Goal: Task Accomplishment & Management: Manage account settings

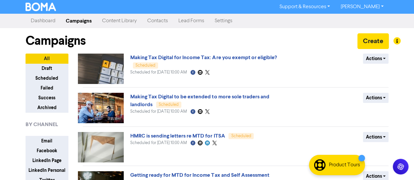
click at [231, 17] on link "Settings" at bounding box center [223, 20] width 28 height 13
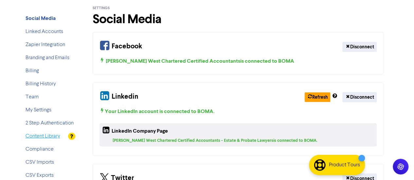
scroll to position [29, 0]
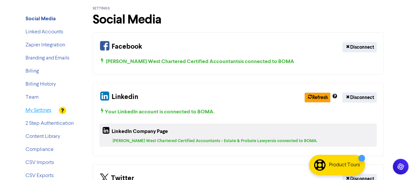
click at [43, 111] on link "My Settings" at bounding box center [39, 110] width 26 height 5
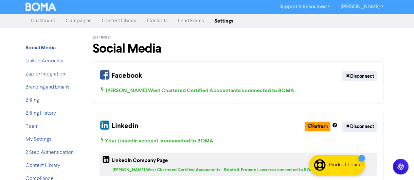
click at [80, 23] on link "Campaigns" at bounding box center [79, 20] width 36 height 13
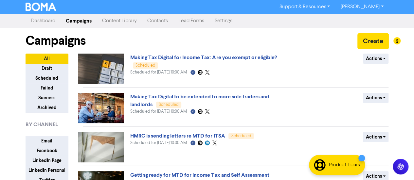
click at [116, 25] on link "Content Library" at bounding box center [119, 20] width 45 height 13
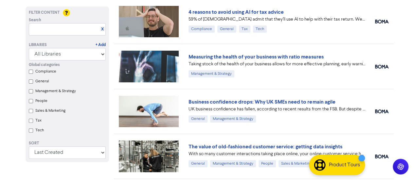
scroll to position [47, 0]
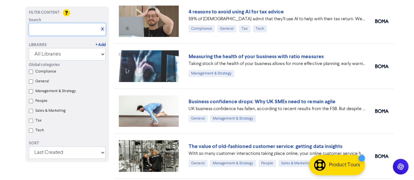
click at [55, 31] on input "text" at bounding box center [67, 29] width 77 height 12
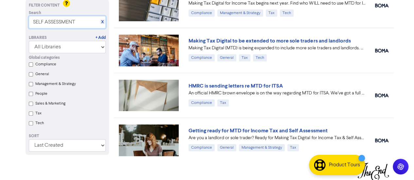
scroll to position [0, 0]
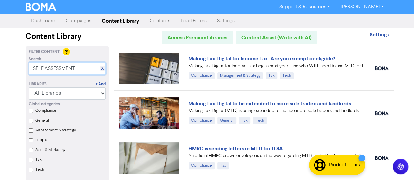
type input "SELF ASSESSMENT"
click at [30, 160] on input "Tax" at bounding box center [31, 160] width 4 height 4
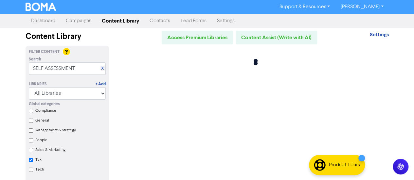
checkbox input "true"
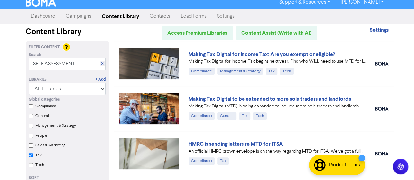
scroll to position [4, 0]
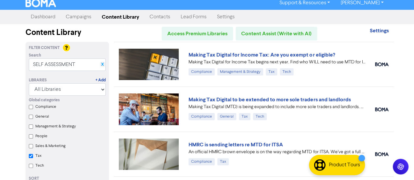
click at [103, 66] on link "X" at bounding box center [102, 64] width 3 height 5
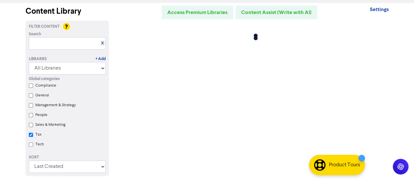
scroll to position [30, 0]
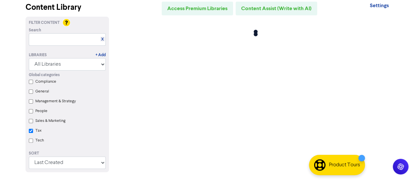
checkbox input "true"
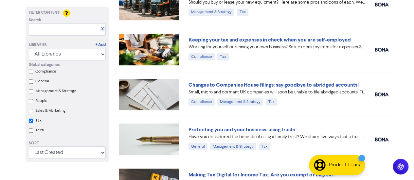
scroll to position [154, 0]
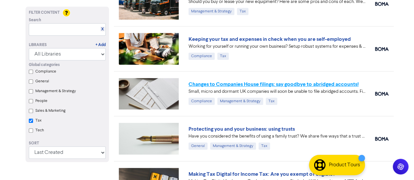
click at [264, 83] on link "Changes to Companies House filings: say goodbye to abridged accounts!" at bounding box center [273, 84] width 170 height 7
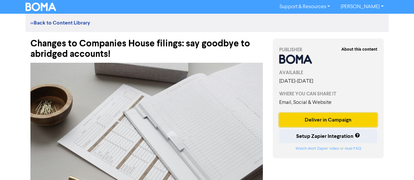
click at [325, 120] on button "Deliver in Campaign" at bounding box center [328, 120] width 98 height 14
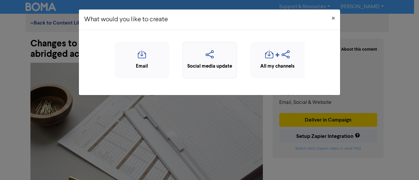
click at [220, 63] on div "Social media update" at bounding box center [209, 67] width 47 height 8
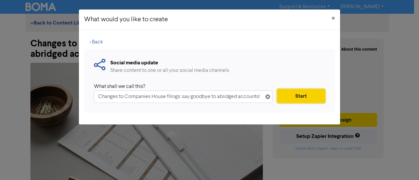
click at [293, 96] on button "Start" at bounding box center [301, 96] width 48 height 14
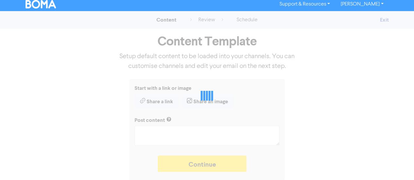
type textarea "x"
type textarea "Small, micro and dormant UK companies will soon be unable to file abridged acco…"
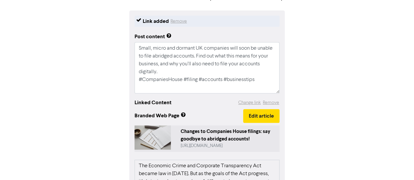
scroll to position [71, 0]
click at [263, 117] on button "Edit article" at bounding box center [261, 116] width 36 height 14
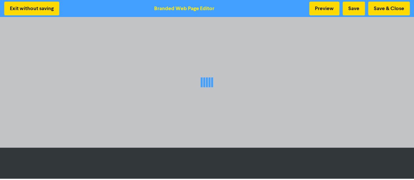
scroll to position [1, 0]
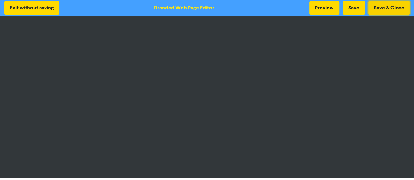
click at [391, 7] on button "Save & Close" at bounding box center [389, 8] width 42 height 14
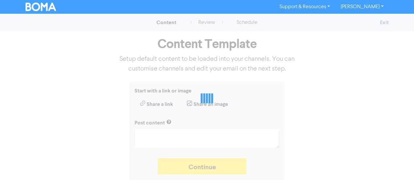
type textarea "x"
type textarea "Small, micro and dormant UK companies will soon be unable to file abridged acco…"
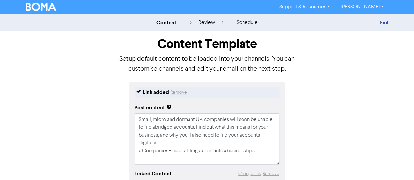
click at [376, 101] on div "Link added Remove Post content Small, micro and dormant UK companies will soon …" at bounding box center [207, 175] width 373 height 187
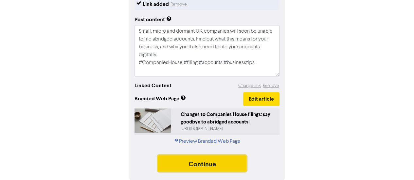
click at [229, 163] on button "Continue" at bounding box center [202, 163] width 89 height 16
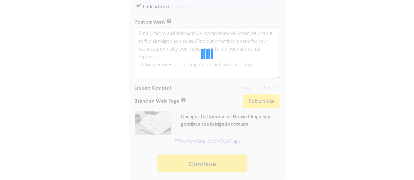
scroll to position [86, 0]
type textarea "x"
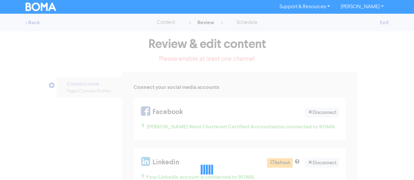
scroll to position [72, 0]
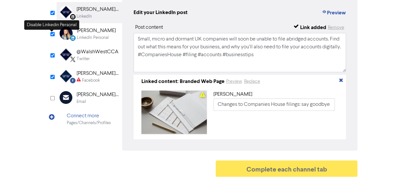
click at [52, 32] on input "checkbox" at bounding box center [52, 34] width 4 height 4
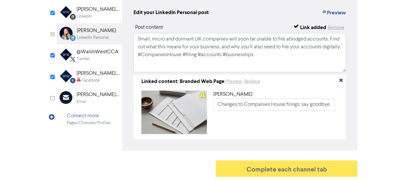
checkbox input "false"
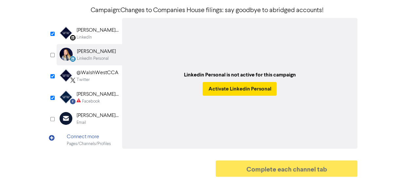
scroll to position [48, 0]
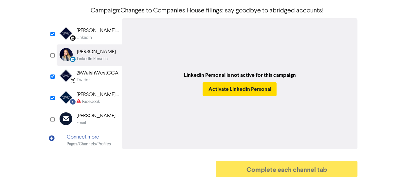
click at [85, 13] on p "Campaign: Changes to Companies House filings: say goodbye to abridged accounts!" at bounding box center [207, 11] width 301 height 10
click at [90, 30] on div "[PERSON_NAME] West Chartered Certified Accountants - Estate & Probate Lawyers" at bounding box center [98, 31] width 42 height 8
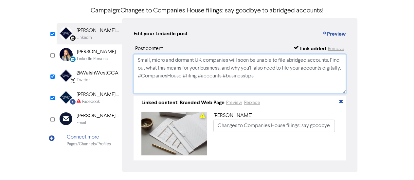
click at [254, 87] on textarea "Small, micro and dormant UK companies will soon be unable to file abridged acco…" at bounding box center [239, 73] width 213 height 39
paste textarea "For advice about Accounting, Probate Law and Taxation; call our team on [PHONE_…"
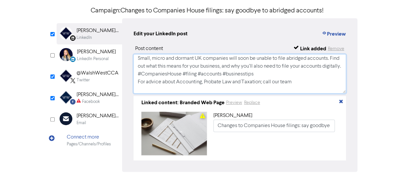
scroll to position [26, 0]
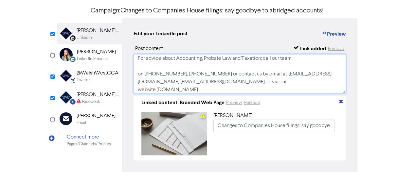
click at [194, 71] on textarea "Small, micro and dormant UK companies will soon be unable to file abridged acco…" at bounding box center [239, 73] width 213 height 39
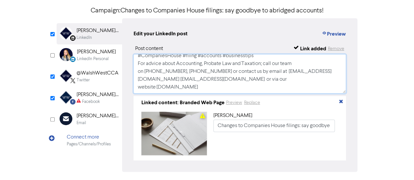
type textarea "Small, micro and dormant UK companies will soon be unable to file abridged acco…"
click at [94, 83] on div "@WalshWestCCA Twitter" at bounding box center [89, 76] width 65 height 21
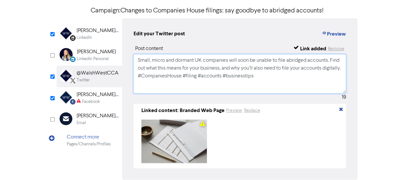
click at [153, 91] on textarea "Small, micro and dormant UK companies will soon be unable to file abridged acco…" at bounding box center [239, 73] width 213 height 39
paste textarea "For advice about Accounting, Probate Law and Taxation; call our team on [PHONE_…"
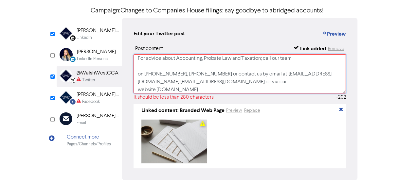
type textarea "Small, micro and dormant UK companies will soon be unable to file abridged acco…"
click at [84, 37] on div "LinkedIn" at bounding box center [84, 38] width 15 height 6
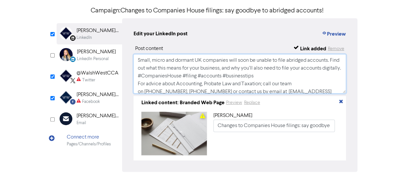
scroll to position [28, 0]
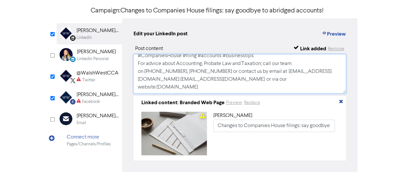
drag, startPoint x: 136, startPoint y: 62, endPoint x: 177, endPoint y: 102, distance: 56.7
click at [177, 102] on div "Post content Link added Remove Small, micro and dormant UK companies will soon …" at bounding box center [239, 103] width 213 height 116
click at [79, 95] on div "[PERSON_NAME] West Chartered Certified Accountants" at bounding box center [98, 95] width 42 height 8
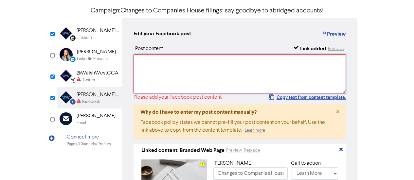
click at [148, 75] on textarea at bounding box center [239, 73] width 213 height 39
paste textarea "Small, micro and dormant UK companies will soon be unable to file abridged acco…"
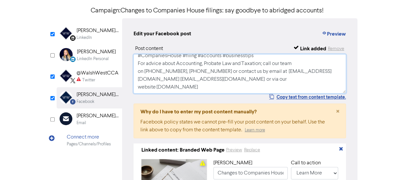
scroll to position [0, 0]
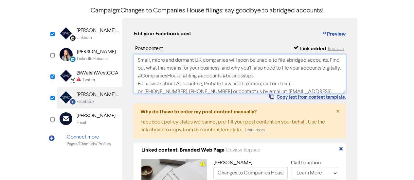
type textarea "Small, micro and dormant UK companies will soon be unable to file abridged acco…"
click at [87, 34] on div "[PERSON_NAME] West Chartered Certified Accountants - Estate & Probate Lawyers" at bounding box center [98, 31] width 42 height 8
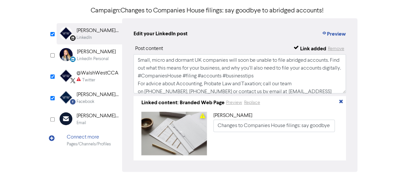
scroll to position [28, 0]
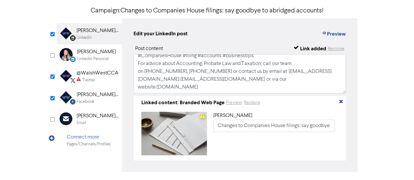
click at [105, 77] on div "@WalshWestCCA" at bounding box center [98, 73] width 42 height 8
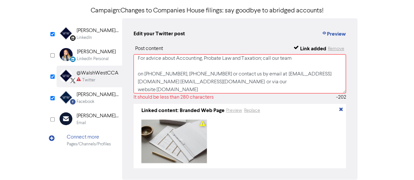
click at [99, 97] on div "[PERSON_NAME] West Chartered Certified Accountants" at bounding box center [98, 95] width 42 height 8
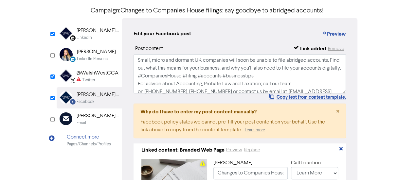
scroll to position [0, 0]
click at [98, 70] on div "@WalshWestCCA" at bounding box center [98, 73] width 42 height 8
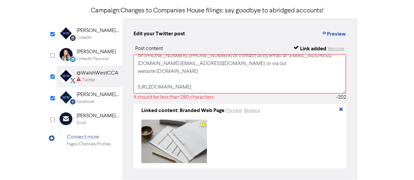
scroll to position [80, 0]
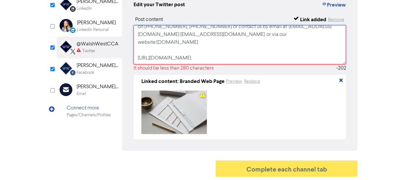
drag, startPoint x: 192, startPoint y: 58, endPoint x: 143, endPoint y: 43, distance: 50.7
click at [143, 43] on textarea "Small, micro and dormant UK companies will soon be unable to file abridged acco…" at bounding box center [239, 44] width 213 height 39
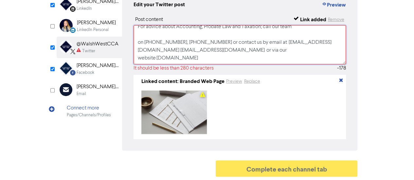
scroll to position [0, 0]
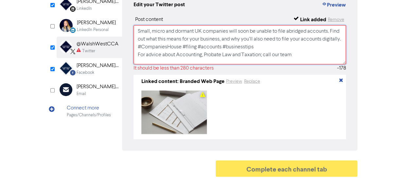
drag, startPoint x: 165, startPoint y: 45, endPoint x: 127, endPoint y: 40, distance: 38.9
click at [127, 40] on div "Edit your Twitter post Preview Post content Link added Remove Small, micro and …" at bounding box center [239, 70] width 235 height 162
click at [195, 51] on textarea "Small, micro and dormant UK companies will soon be unable to file abridged acco…" at bounding box center [239, 44] width 213 height 39
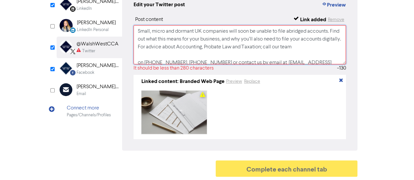
scroll to position [28, 0]
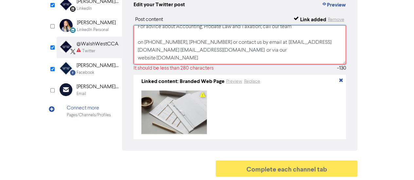
click at [149, 32] on textarea "Small, micro and dormant UK companies will soon be unable to file abridged acco…" at bounding box center [239, 44] width 213 height 39
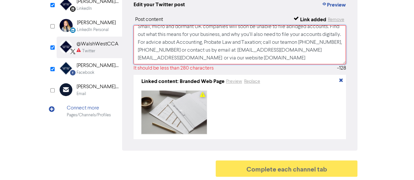
scroll to position [12, 0]
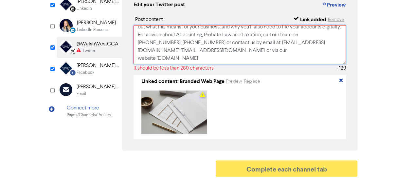
click at [164, 51] on textarea "Small, micro and dormant UK companies will soon be unable to file abridged acco…" at bounding box center [239, 44] width 213 height 39
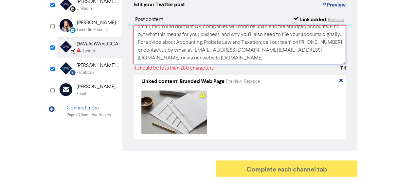
click at [319, 49] on textarea "Small, micro and dormant UK companies will soon be unable to file abridged acco…" at bounding box center [239, 44] width 213 height 39
click at [241, 41] on textarea "Small, micro and dormant UK companies will soon be unable to file abridged acco…" at bounding box center [239, 44] width 213 height 39
click at [260, 40] on textarea "Small, micro and dormant UK companies will soon be unable to file abridged acco…" at bounding box center [239, 44] width 213 height 39
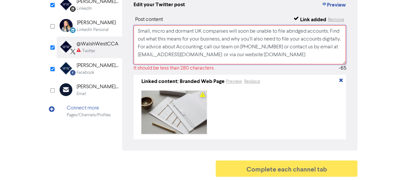
click at [239, 40] on textarea "Small, micro and dormant UK companies will soon be unable to file abridged acco…" at bounding box center [239, 44] width 213 height 39
click at [298, 41] on textarea "Small, micro and dormant UK companies will soon be unable to file abridged acco…" at bounding box center [239, 44] width 213 height 39
click at [220, 49] on textarea "Small, micro and dormant UK companies will soon be unable to file abridged acco…" at bounding box center [239, 44] width 213 height 39
drag, startPoint x: 184, startPoint y: 43, endPoint x: 138, endPoint y: 38, distance: 46.1
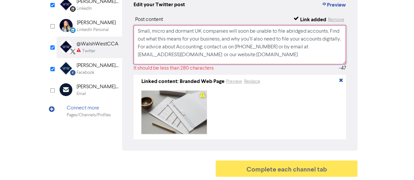
click at [138, 38] on textarea "Small, micro and dormant UK companies will soon be unable to file abridged acco…" at bounding box center [239, 44] width 213 height 39
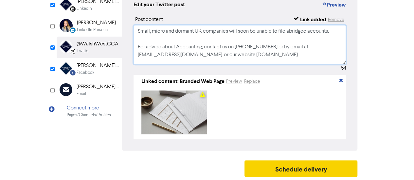
type textarea "Small, micro and dormant UK companies will soon be unable to file abridged acco…"
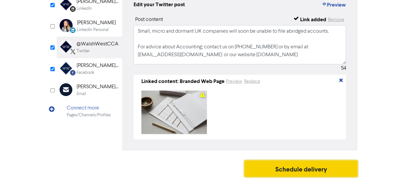
click at [294, 165] on button "Schedule delivery" at bounding box center [300, 169] width 113 height 16
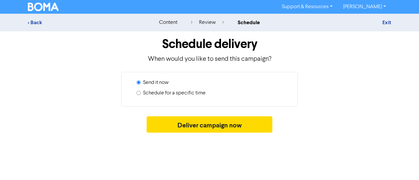
click at [138, 96] on div "Schedule for a specific time" at bounding box center [211, 94] width 151 height 10
click at [139, 96] on div "Schedule for a specific time" at bounding box center [211, 94] width 151 height 10
click at [140, 94] on input "Schedule for a specific time" at bounding box center [138, 93] width 4 height 4
radio input "true"
radio input "false"
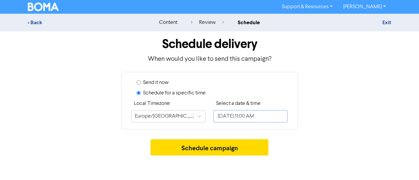
select select "8"
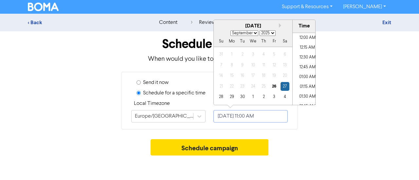
click at [235, 117] on input "[DATE] 11:00 AM" at bounding box center [250, 116] width 74 height 12
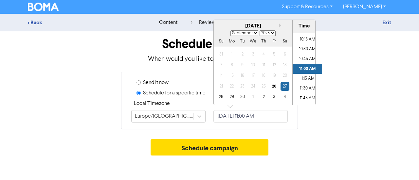
click at [272, 31] on select "2025 2026 2027 2028 2029 2030 2031 2032 2033 2034 2035 2036 2037 2038 2039 2040…" at bounding box center [267, 33] width 16 height 6
select select "2026"
click at [259, 30] on select "2025 2026 2027 2028 2029 2030 2031 2032 2033 2034 2035 2036 2037 2038 2039 2040…" at bounding box center [267, 33] width 16 height 6
click at [255, 32] on select "January February March April May June July August September October November De…" at bounding box center [244, 33] width 28 height 6
select select "0"
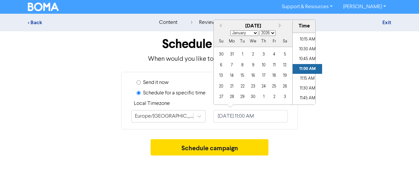
click at [230, 30] on select "January February March April May June July August September October November De…" at bounding box center [244, 33] width 28 height 6
click at [252, 75] on div "14" at bounding box center [252, 75] width 9 height 9
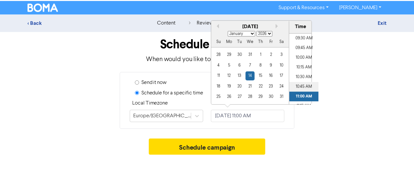
scroll to position [373, 0]
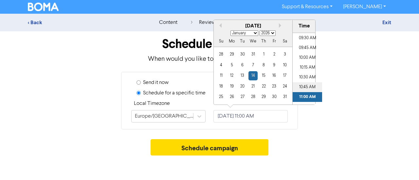
click at [305, 57] on li "10:00 AM" at bounding box center [306, 58] width 29 height 10
type input "[DATE] 10:00 AM"
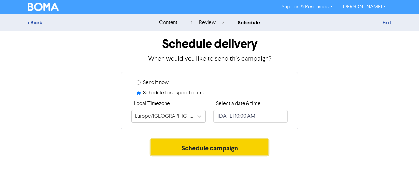
click at [255, 146] on button "Schedule campaign" at bounding box center [209, 147] width 118 height 16
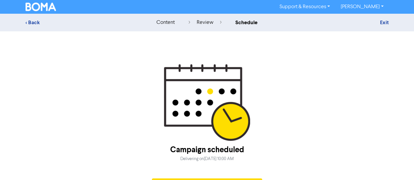
scroll to position [18, 0]
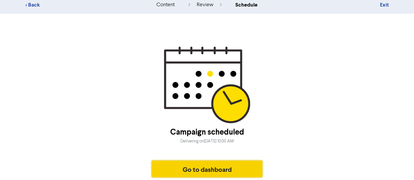
click at [204, 167] on button "Go to dashboard" at bounding box center [207, 169] width 111 height 16
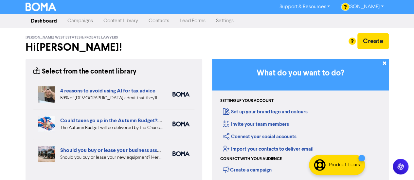
click at [122, 21] on link "Content Library" at bounding box center [120, 20] width 45 height 13
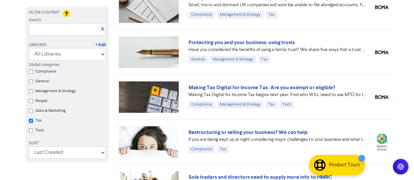
scroll to position [242, 0]
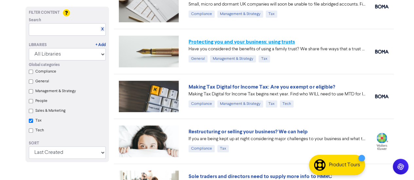
click at [231, 40] on link "Protecting you and your business: using trusts" at bounding box center [241, 42] width 106 height 7
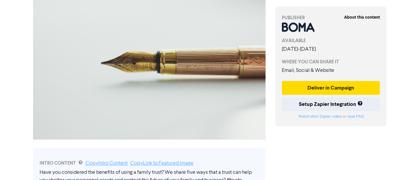
scroll to position [68, 0]
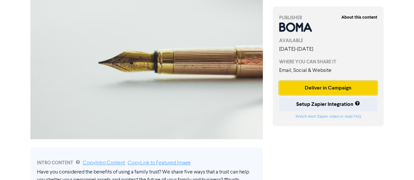
click at [292, 88] on button "Deliver in Campaign" at bounding box center [328, 88] width 98 height 14
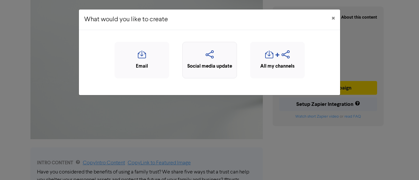
click at [200, 63] on div "Social media update" at bounding box center [209, 67] width 47 height 8
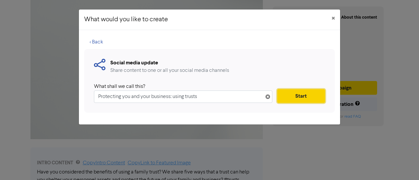
click at [292, 97] on button "Start" at bounding box center [301, 96] width 48 height 14
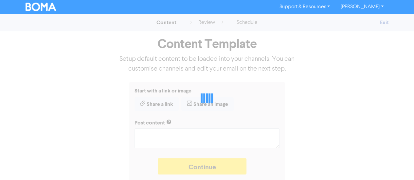
type textarea "x"
type textarea "Have you considered the benefits of using a family trust? We share five ways th…"
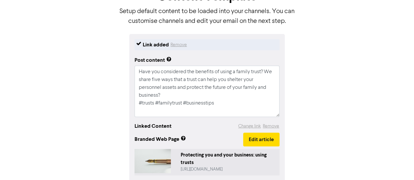
scroll to position [58, 0]
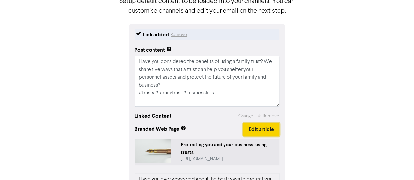
click at [266, 131] on button "Edit article" at bounding box center [261, 130] width 36 height 14
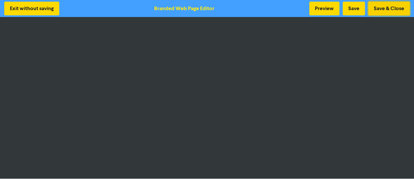
click at [394, 8] on button "Save & Close" at bounding box center [389, 9] width 42 height 14
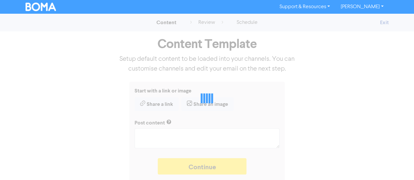
type textarea "x"
type textarea "Have you considered the benefits of using a family trust? We share five ways th…"
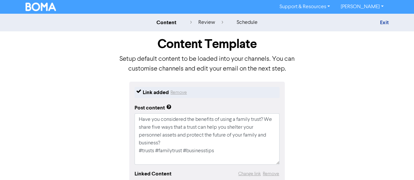
scroll to position [88, 0]
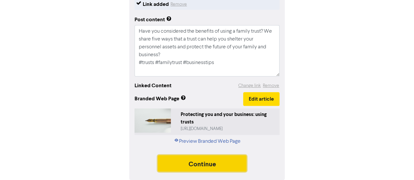
click at [203, 159] on button "Continue" at bounding box center [202, 163] width 89 height 16
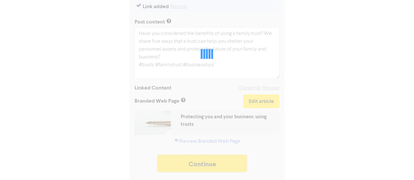
scroll to position [86, 0]
type textarea "x"
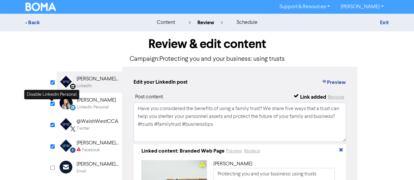
click at [54, 103] on input "checkbox" at bounding box center [52, 104] width 4 height 4
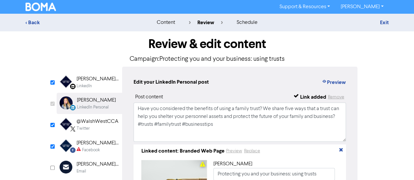
checkbox input "false"
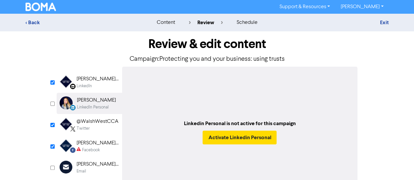
click at [92, 88] on div "LinkedIn" at bounding box center [98, 86] width 42 height 6
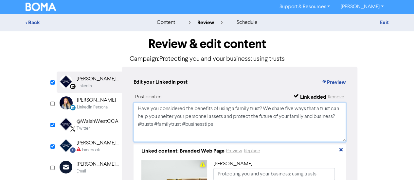
click at [224, 127] on textarea "Have you considered the benefits of using a family trust? We share five ways th…" at bounding box center [239, 122] width 213 height 39
paste textarea "For advice about Accounting, Probate Law and Taxation; call our team on [PHONE_…"
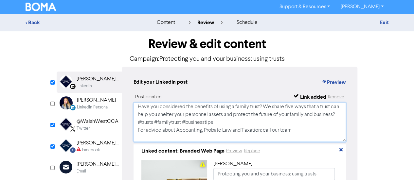
scroll to position [26, 0]
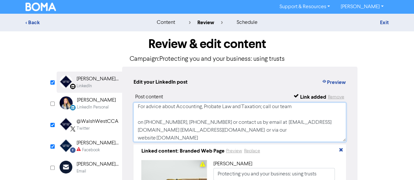
click at [199, 123] on textarea "Have you considered the benefits of using a family trust? We share five ways th…" at bounding box center [239, 122] width 213 height 39
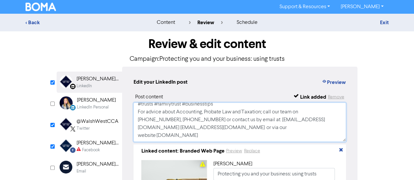
type textarea "Have you considered the benefits of using a family trust? We share five ways th…"
click at [94, 128] on div "Twitter" at bounding box center [98, 129] width 42 height 6
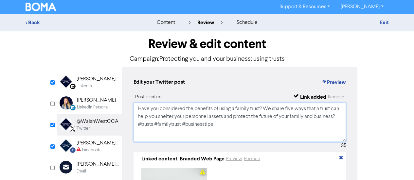
click at [217, 135] on textarea "Have you considered the benefits of using a family trust? We share five ways th…" at bounding box center [239, 122] width 213 height 39
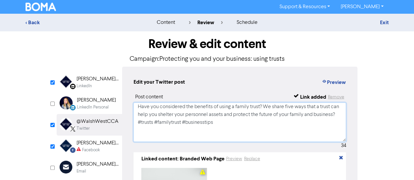
paste textarea "For advice about Accounting, Probate Law and Taxation; call our team on [PHONE_…"
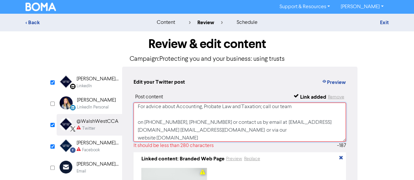
click at [136, 129] on textarea "Have you considered the benefits of using a family trust? We share five ways th…" at bounding box center [239, 122] width 213 height 39
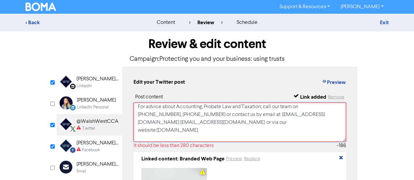
type textarea "Have you considered the benefits of using a family trust? We share five ways th…"
click at [97, 74] on div "LinkedIn Page Created with Sketch. [PERSON_NAME] West Chartered Certified Accou…" at bounding box center [89, 82] width 65 height 21
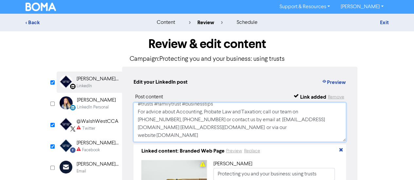
scroll to position [28, 0]
drag, startPoint x: 136, startPoint y: 110, endPoint x: 297, endPoint y: 128, distance: 162.2
click at [297, 128] on textarea "Have you considered the benefits of using a family trust? We share five ways th…" at bounding box center [239, 122] width 213 height 39
click at [85, 140] on div "[PERSON_NAME] West Chartered Certified Accountants" at bounding box center [98, 143] width 42 height 8
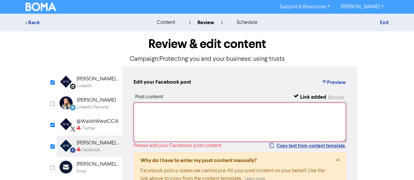
click at [139, 115] on textarea at bounding box center [239, 122] width 213 height 39
paste textarea "Have you considered the benefits of using a family trust? We share five ways th…"
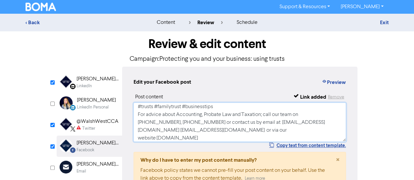
scroll to position [0, 0]
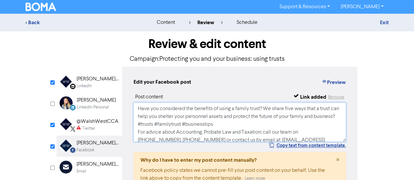
type textarea "Have you considered the benefits of using a family trust? We share five ways th…"
click at [97, 125] on div "@WalshWestCCA" at bounding box center [98, 122] width 42 height 8
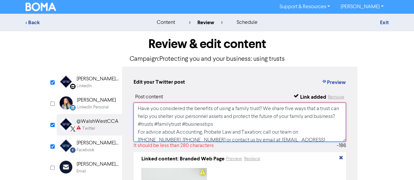
click at [321, 118] on textarea "Have you considered the benefits of using a family trust? We share five ways th…" at bounding box center [239, 122] width 213 height 39
click at [324, 118] on textarea "Have you considered the benefits of using a family trust? We share five ways th…" at bounding box center [239, 122] width 213 height 39
click at [222, 126] on textarea "Have you considered the benefits of using a family trust? We share five ways th…" at bounding box center [239, 122] width 213 height 39
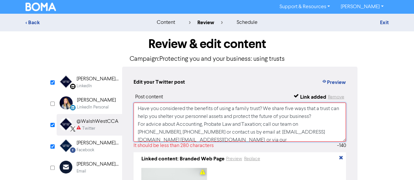
scroll to position [28, 0]
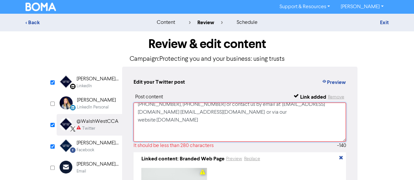
click at [234, 134] on textarea "Have you considered the benefits of using a family trust? We share five ways th…" at bounding box center [239, 122] width 213 height 39
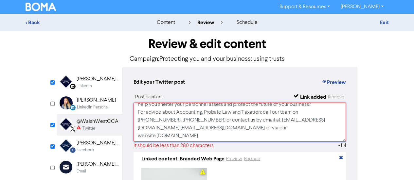
scroll to position [4, 0]
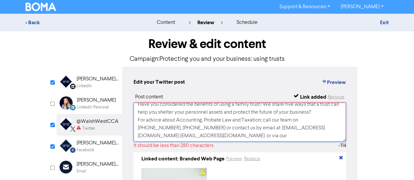
drag, startPoint x: 194, startPoint y: 137, endPoint x: 132, endPoint y: 139, distance: 61.8
click at [132, 139] on div "Edit your Twitter post Preview Post content Link added Remove Have you consider…" at bounding box center [239, 148] width 235 height 162
click at [165, 126] on textarea "Have you considered the benefits of using a family trust? We share five ways th…" at bounding box center [239, 122] width 213 height 39
drag, startPoint x: 168, startPoint y: 128, endPoint x: 124, endPoint y: 134, distance: 44.3
click at [124, 134] on div "Edit your Twitter post Preview Post content Link added Remove Have you consider…" at bounding box center [239, 148] width 235 height 162
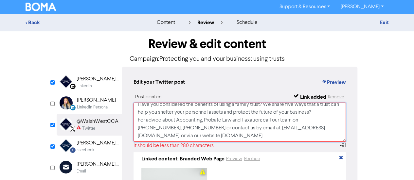
click at [150, 117] on textarea "Have you considered the benefits of using a family trust? We share five ways th…" at bounding box center [239, 122] width 213 height 39
drag, startPoint x: 167, startPoint y: 126, endPoint x: 131, endPoint y: 128, distance: 36.0
click at [131, 128] on div "Edit your Twitter post Preview Post content Link added Remove Have you consider…" at bounding box center [239, 148] width 235 height 162
click at [277, 122] on textarea "Have you considered the benefits of using a family trust? We share five ways th…" at bounding box center [239, 122] width 213 height 39
click at [280, 121] on textarea "Have you considered the benefits of using a family trust? We share five ways th…" at bounding box center [239, 122] width 213 height 39
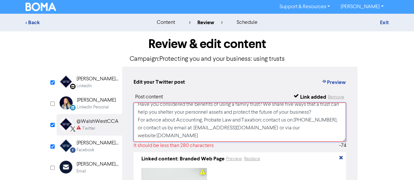
click at [163, 129] on textarea "Have you considered the benefits of using a family trust? We share five ways th…" at bounding box center [239, 122] width 213 height 39
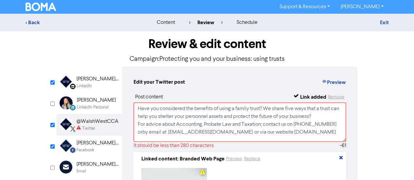
click at [370, 100] on div "Review & edit content Campaign: Protecting you and your business: using trusts …" at bounding box center [207, 144] width 373 height 226
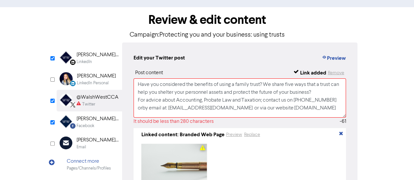
scroll to position [26, 0]
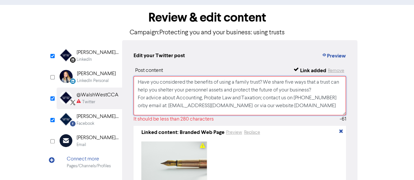
click at [263, 100] on textarea "Have you considered the benefits of using a family trust? We share five ways th…" at bounding box center [239, 95] width 213 height 39
click at [232, 99] on textarea "Have you considered the benefits of using a family trust? We share five ways th…" at bounding box center [239, 95] width 213 height 39
click at [258, 100] on textarea "Have you considered the benefits of using a family trust? We share five ways th…" at bounding box center [239, 95] width 213 height 39
click at [333, 99] on textarea "Have you considered the benefits of using a family trust? We share five ways th…" at bounding box center [239, 95] width 213 height 39
click at [270, 104] on textarea "Have you considered the benefits of using a family trust? We share five ways th…" at bounding box center [239, 95] width 213 height 39
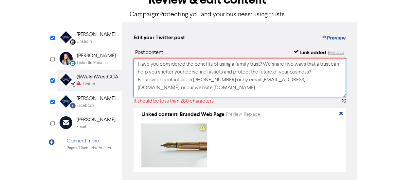
scroll to position [45, 0]
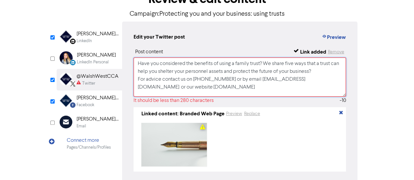
click at [234, 87] on textarea "Have you considered the benefits of using a family trust? We share five ways th…" at bounding box center [239, 77] width 213 height 39
click at [251, 76] on textarea "Have you considered the benefits of using a family trust? We share five ways th…" at bounding box center [239, 77] width 213 height 39
click at [192, 80] on textarea "Have you considered the benefits of using a family trust? We share five ways th…" at bounding box center [239, 77] width 213 height 39
click at [157, 88] on textarea "Have you considered the benefits of using a family trust? We share five ways th…" at bounding box center [239, 77] width 213 height 39
click at [294, 64] on textarea "Have you considered the benefits of using a family trust? We share five ways th…" at bounding box center [239, 77] width 213 height 39
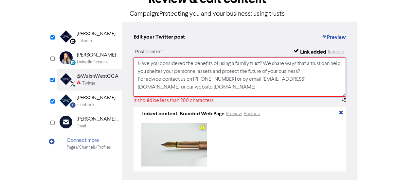
click at [275, 71] on textarea "Have you considered the benefits of using a family trust? We share ways that a …" at bounding box center [239, 77] width 213 height 39
click at [250, 71] on textarea "Have you considered the benefits of using a family trust? We share ways that a …" at bounding box center [239, 77] width 213 height 39
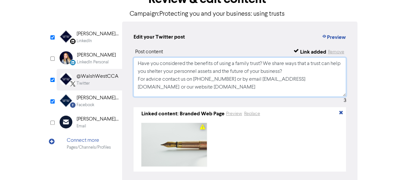
click at [286, 81] on textarea "Have you considered the benefits of using a family trust? We share ways that a …" at bounding box center [239, 77] width 213 height 39
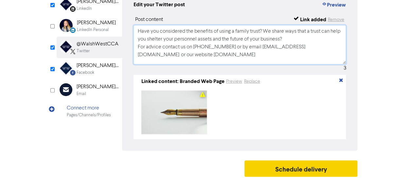
type textarea "Have you considered the benefits of using a family trust? We share ways that a …"
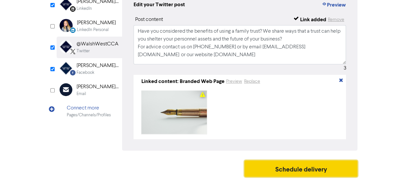
click at [289, 167] on button "Schedule delivery" at bounding box center [300, 169] width 113 height 16
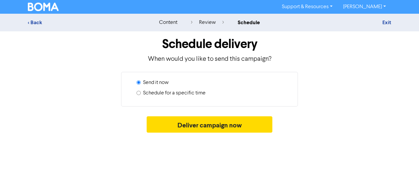
click at [139, 93] on input "Schedule for a specific time" at bounding box center [138, 93] width 4 height 4
radio input "true"
radio input "false"
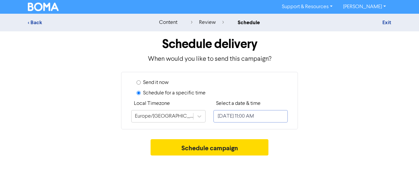
select select "8"
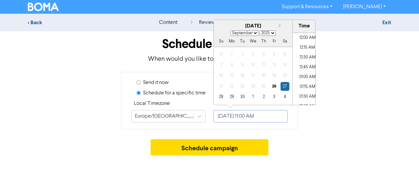
click at [247, 117] on input "[DATE] 11:00 AM" at bounding box center [250, 116] width 74 height 12
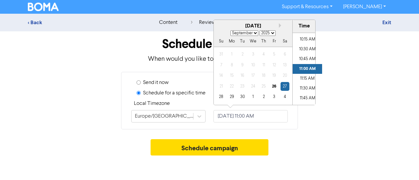
click at [254, 34] on select "January February March April May June July August September October November De…" at bounding box center [244, 33] width 28 height 6
click at [271, 33] on select "2025 2026 2027 2028 2029 2030 2031 2032 2033 2034 2035 2036 2037 2038 2039 2040…" at bounding box center [267, 33] width 16 height 6
select select "2026"
click at [259, 30] on select "2025 2026 2027 2028 2029 2030 2031 2032 2033 2034 2035 2036 2037 2038 2039 2040…" at bounding box center [267, 33] width 16 height 6
click at [255, 33] on select "January February March April May June July August September October November De…" at bounding box center [244, 33] width 28 height 6
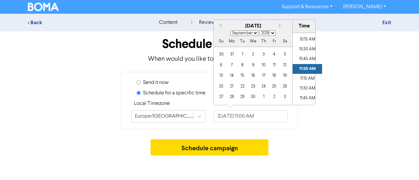
select select "0"
click at [230, 30] on select "January February March April May June July August September October November De…" at bounding box center [244, 33] width 28 height 6
click at [274, 77] on div "16" at bounding box center [274, 75] width 9 height 9
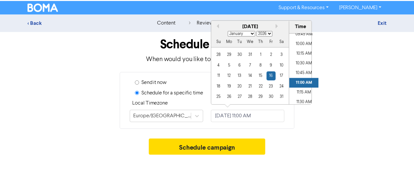
scroll to position [386, 0]
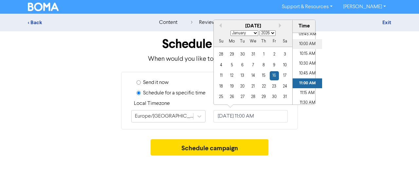
click at [304, 41] on li "10:00 AM" at bounding box center [306, 44] width 29 height 10
type input "[DATE] 10:00 AM"
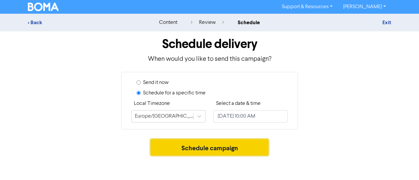
click at [249, 144] on button "Schedule campaign" at bounding box center [209, 147] width 118 height 16
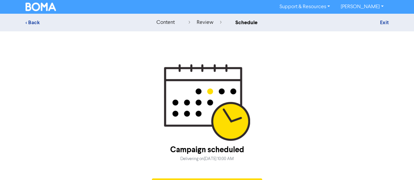
scroll to position [18, 0]
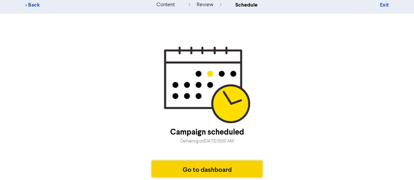
click at [196, 163] on button "Go to dashboard" at bounding box center [207, 169] width 111 height 16
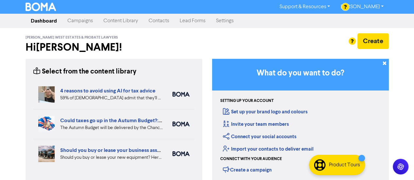
click at [85, 25] on link "Campaigns" at bounding box center [80, 20] width 36 height 13
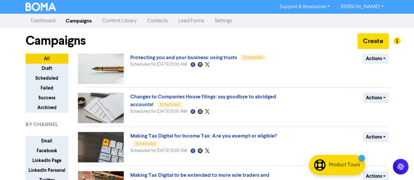
click at [126, 23] on link "Content Library" at bounding box center [119, 20] width 45 height 13
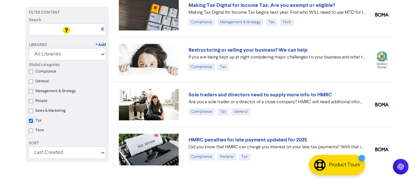
scroll to position [341, 0]
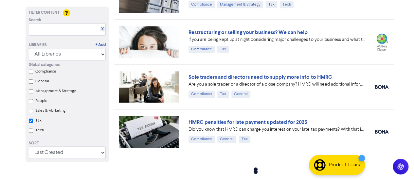
checkbox input "true"
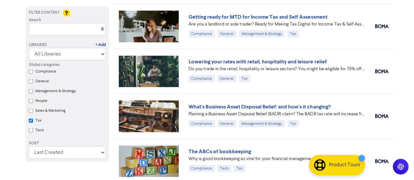
scroll to position [627, 0]
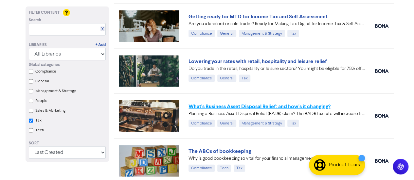
click at [275, 103] on link "What's Business Asset Disposal Relief: and how's it changing?" at bounding box center [259, 106] width 142 height 7
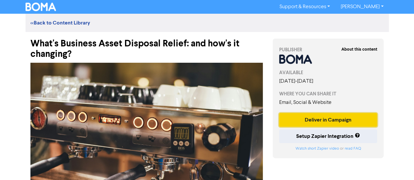
click at [326, 117] on button "Deliver in Campaign" at bounding box center [328, 120] width 98 height 14
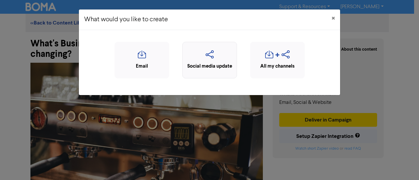
click at [224, 55] on icon "button" at bounding box center [209, 56] width 47 height 12
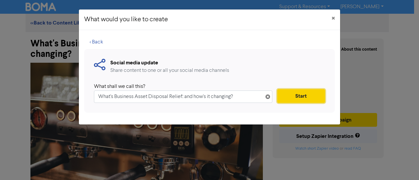
click at [288, 89] on button "Start" at bounding box center [301, 96] width 48 height 14
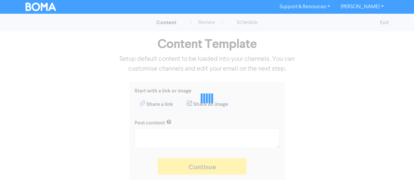
type textarea "x"
type textarea "Planning a Business Asset Disposal Relief (BADR) claim? The BADR tax rate will …"
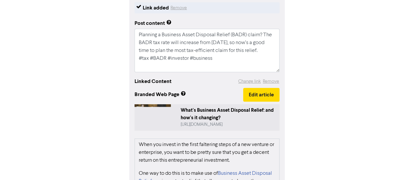
scroll to position [85, 0]
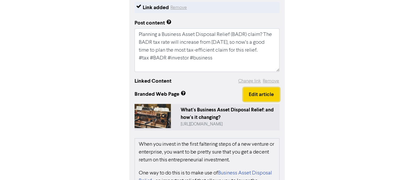
click at [252, 93] on button "Edit article" at bounding box center [261, 95] width 36 height 14
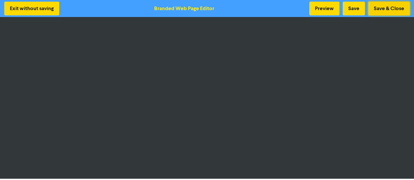
click at [385, 8] on button "Save & Close" at bounding box center [389, 9] width 42 height 14
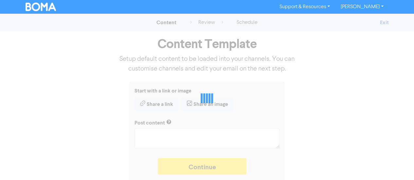
type textarea "x"
type textarea "Planning a Business Asset Disposal Relief (BADR) claim? The BADR tax rate will …"
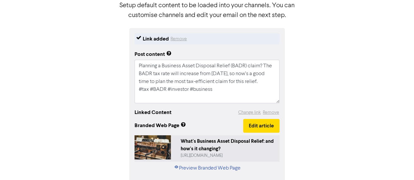
scroll to position [80, 0]
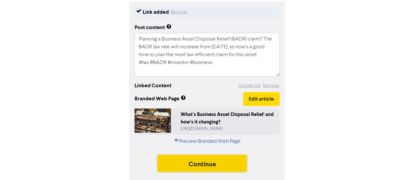
click at [209, 162] on button "Continue" at bounding box center [202, 163] width 89 height 16
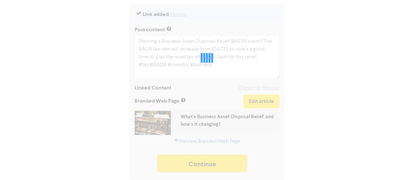
scroll to position [78, 0]
type textarea "x"
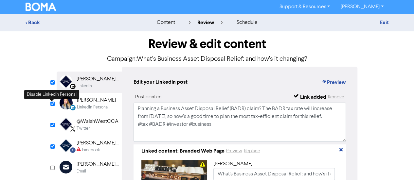
click at [52, 103] on input "checkbox" at bounding box center [52, 104] width 4 height 4
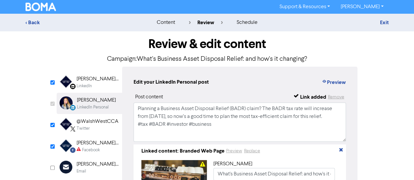
click at [75, 88] on icon at bounding box center [73, 87] width 6 height 6
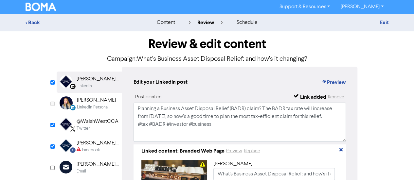
checkbox input "false"
click at [211, 123] on textarea "Planning a Business Asset Disposal Relief (BADR) claim? The BADR tax rate will …" at bounding box center [239, 122] width 213 height 39
paste textarea "For advice about Accounting, Probate Law and Taxation; call our team on [PHONE_…"
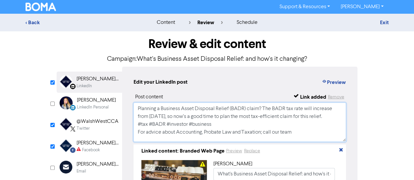
scroll to position [18, 0]
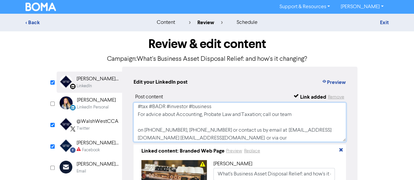
click at [192, 123] on textarea "Planning a Business Asset Disposal Relief (BADR) claim? The BADR tax rate will …" at bounding box center [239, 122] width 213 height 39
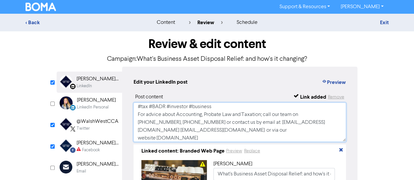
type textarea "Planning a Business Asset Disposal Relief (BADR) claim? The BADR tax rate will …"
click at [94, 130] on div "Twitter" at bounding box center [98, 129] width 42 height 6
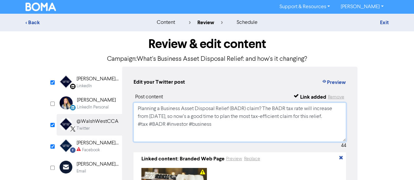
click at [217, 125] on textarea "Planning a Business Asset Disposal Relief (BADR) claim? The BADR tax rate will …" at bounding box center [239, 122] width 213 height 39
paste textarea "For advice about Accounting, Probate Law and Taxation; call our team on [PHONE_…"
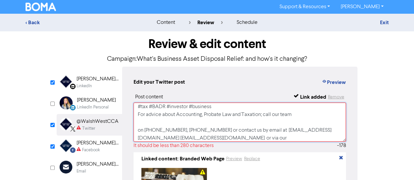
click at [190, 124] on textarea "Planning a Business Asset Disposal Relief (BADR) claim? The BADR tax rate will …" at bounding box center [239, 122] width 213 height 39
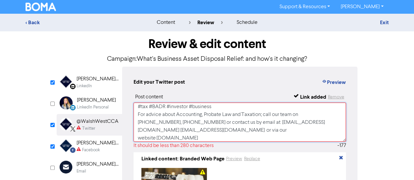
type textarea "Planning a Business Asset Disposal Relief (BADR) claim? The BADR tax rate will …"
click at [87, 82] on div "[PERSON_NAME] West Chartered Certified Accountants - Estate & Probate Lawyers" at bounding box center [98, 79] width 42 height 8
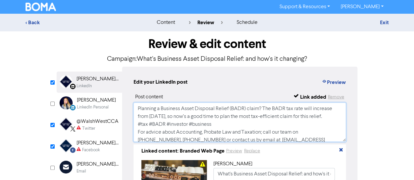
scroll to position [20, 0]
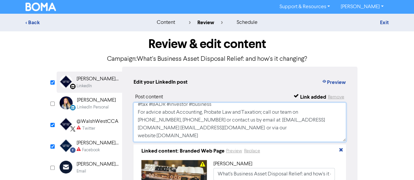
drag, startPoint x: 136, startPoint y: 109, endPoint x: 295, endPoint y: 130, distance: 160.8
click at [295, 130] on textarea "Planning a Business Asset Disposal Relief (BADR) claim? The BADR tax rate will …" at bounding box center [239, 122] width 213 height 39
click at [83, 142] on div "[PERSON_NAME] West Chartered Certified Accountants" at bounding box center [98, 143] width 42 height 8
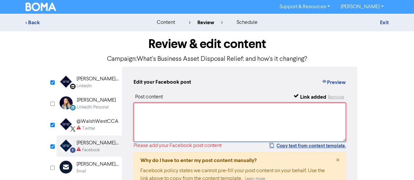
click at [165, 113] on textarea at bounding box center [239, 122] width 213 height 39
paste textarea "Planning a Business Asset Disposal Relief (BADR) claim? The BADR tax rate will …"
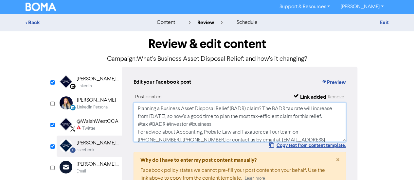
scroll to position [10, 0]
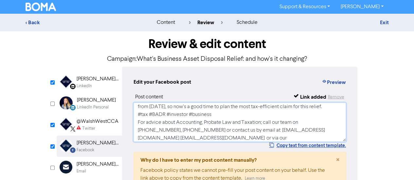
click at [172, 114] on textarea "Planning a Business Asset Disposal Relief (BADR) claim? The BADR tax rate will …" at bounding box center [239, 122] width 213 height 39
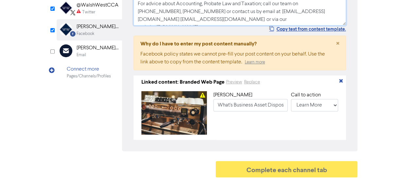
scroll to position [112, 0]
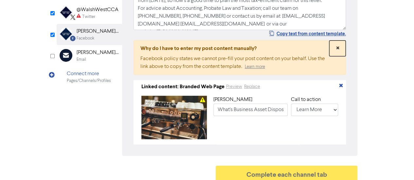
click at [337, 47] on span "×" at bounding box center [337, 48] width 3 height 10
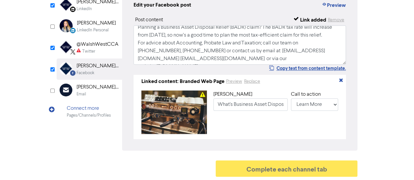
scroll to position [42, 0]
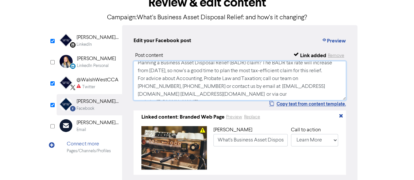
click at [234, 78] on textarea "Planning a Business Asset Disposal Relief (BADR) claim? The BADR tax rate will …" at bounding box center [239, 80] width 213 height 39
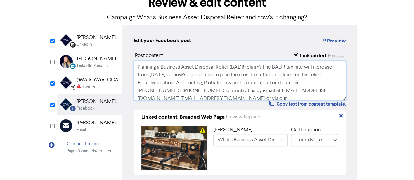
drag, startPoint x: 261, startPoint y: 69, endPoint x: 331, endPoint y: 74, distance: 70.2
click at [331, 74] on textarea "Planning a Business Asset Disposal Relief (BADR) claim? The BADR tax rate will …" at bounding box center [239, 80] width 213 height 39
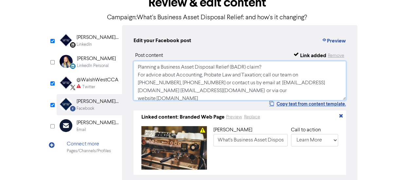
click at [258, 85] on textarea "Planning a Business Asset Disposal Relief (BADR) claim? For advice about Accoun…" at bounding box center [239, 80] width 213 height 39
click at [276, 90] on textarea "Planning a Business Asset Disposal Relief (BADR) claim? For advice about Accoun…" at bounding box center [239, 80] width 213 height 39
click at [233, 76] on textarea "Planning a Business Asset Disposal Relief (BADR) claim? For advice about Accoun…" at bounding box center [239, 80] width 213 height 39
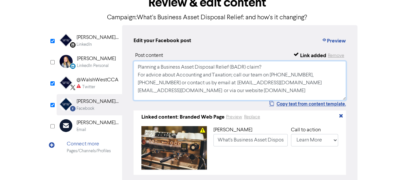
click at [336, 76] on textarea "Planning a Business Asset Disposal Relief (BADR) claim? For advice about Accoun…" at bounding box center [239, 80] width 213 height 39
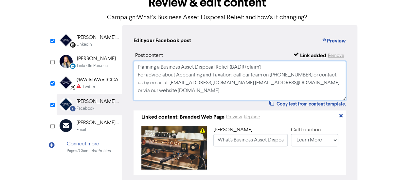
click at [242, 77] on textarea "Planning a Business Asset Disposal Relief (BADR) claim? For advice about Accoun…" at bounding box center [239, 80] width 213 height 39
click at [339, 76] on textarea "Planning a Business Asset Disposal Relief (BADR) claim? For advice about Accoun…" at bounding box center [239, 80] width 213 height 39
click at [142, 83] on textarea "Planning a Business Asset Disposal Relief (BADR) claim? For advice about Accoun…" at bounding box center [239, 80] width 213 height 39
click at [266, 83] on textarea "Planning a Business Asset Disposal Relief (BADR) claim? For advice about Accoun…" at bounding box center [239, 80] width 213 height 39
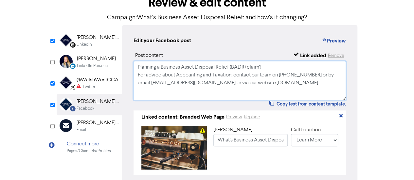
click at [217, 81] on textarea "Planning a Business Asset Disposal Relief (BADR) claim? For advice about Accoun…" at bounding box center [239, 80] width 213 height 39
type textarea "Planning a Business Asset Disposal Relief (BADR) claim? For advice about Accoun…"
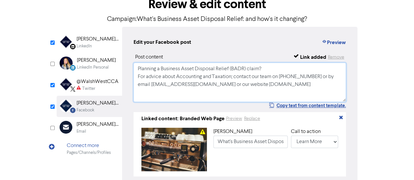
scroll to position [37, 0]
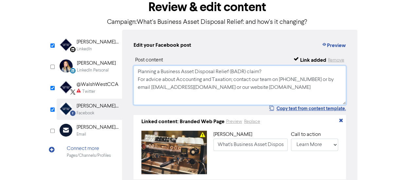
drag, startPoint x: 137, startPoint y: 74, endPoint x: 299, endPoint y: 94, distance: 163.8
click at [299, 94] on textarea "Planning a Business Asset Disposal Relief (BADR) claim? For advice about Accoun…" at bounding box center [239, 85] width 213 height 39
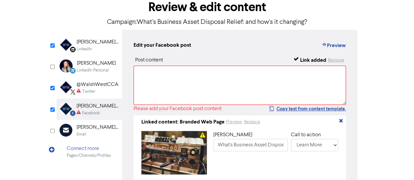
click at [99, 93] on div "Twitter" at bounding box center [98, 92] width 42 height 6
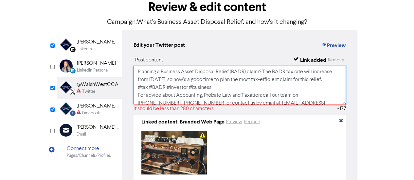
scroll to position [43, 0]
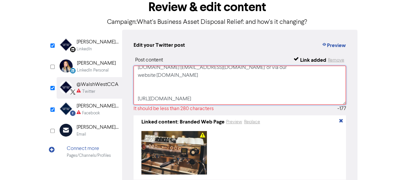
drag, startPoint x: 135, startPoint y: 74, endPoint x: 225, endPoint y: 131, distance: 106.5
click at [225, 131] on div "Post content Link added Remove Planning a Business Asset Disposal Relief (BADR)…" at bounding box center [239, 118] width 213 height 124
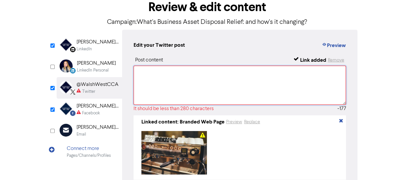
scroll to position [0, 0]
paste textarea "Planning a Business Asset Disposal Relief (BADR) claim? For advice about Accoun…"
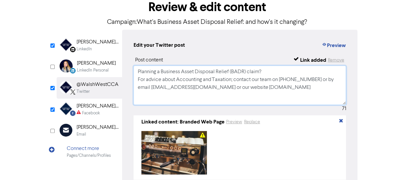
type textarea "Planning a Business Asset Disposal Relief (BADR) claim? For advice about Accoun…"
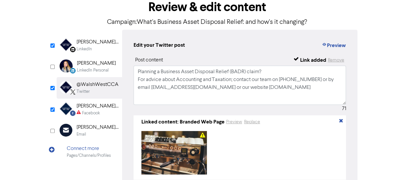
click at [85, 49] on div "LinkedIn" at bounding box center [84, 49] width 15 height 6
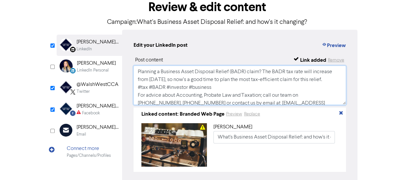
scroll to position [20, 0]
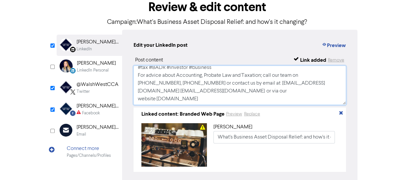
drag, startPoint x: 137, startPoint y: 72, endPoint x: 277, endPoint y: 108, distance: 144.5
click at [277, 108] on div "Post content Link added Remove Planning a Business Asset Disposal Relief (BADR)…" at bounding box center [239, 114] width 213 height 116
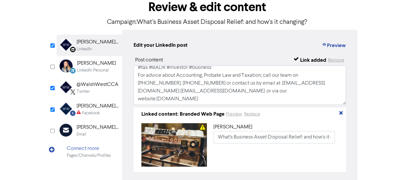
click at [94, 105] on div "[PERSON_NAME] West Chartered Certified Accountants" at bounding box center [98, 106] width 42 height 8
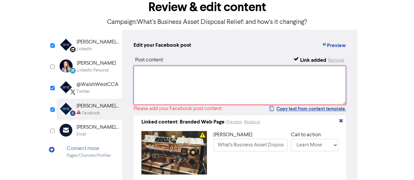
click at [144, 82] on textarea at bounding box center [239, 85] width 213 height 39
paste textarea "Planning a Business Asset Disposal Relief (BADR) claim? The BADR tax rate will …"
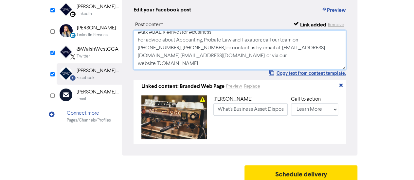
scroll to position [79, 0]
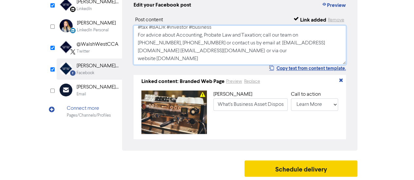
type textarea "Planning a Business Asset Disposal Relief (BADR) claim? The BADR tax rate will …"
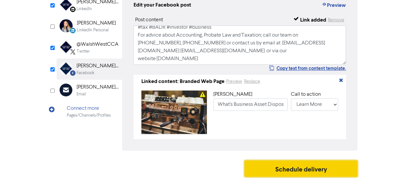
click at [277, 171] on button "Schedule delivery" at bounding box center [300, 169] width 113 height 16
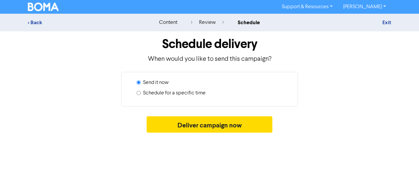
click at [143, 93] on label "Schedule for a specific time" at bounding box center [174, 93] width 62 height 8
click at [141, 93] on input "Schedule for a specific time" at bounding box center [138, 93] width 4 height 4
radio input "true"
radio input "false"
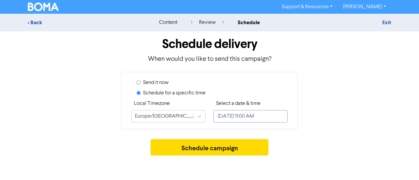
click at [228, 116] on input "[DATE] 11:00 AM" at bounding box center [250, 116] width 74 height 12
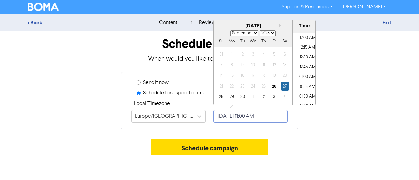
scroll to position [401, 0]
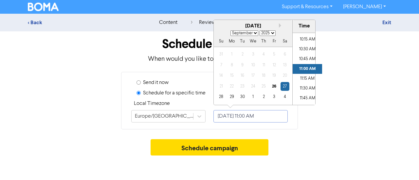
click at [272, 26] on div "[DATE]" at bounding box center [253, 27] width 78 height 8
click at [278, 26] on div "[DATE]" at bounding box center [253, 27] width 78 height 8
click at [279, 25] on button "Next month" at bounding box center [281, 25] width 5 height 5
select select "9"
click at [233, 86] on div "20" at bounding box center [231, 86] width 9 height 9
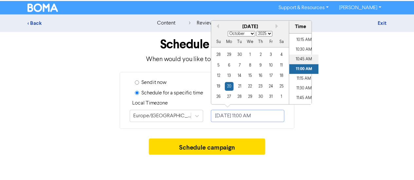
scroll to position [380, 0]
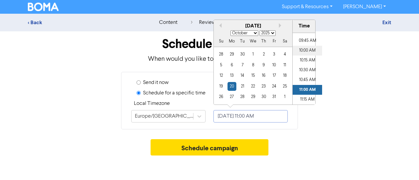
click at [306, 49] on li "10:00 AM" at bounding box center [306, 51] width 29 height 10
type input "[DATE] 10:00 AM"
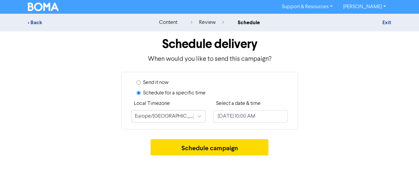
click at [349, 101] on div "Send it now Schedule for a specific time Local Timezone [GEOGRAPHIC_DATA]/[GEOG…" at bounding box center [209, 101] width 373 height 58
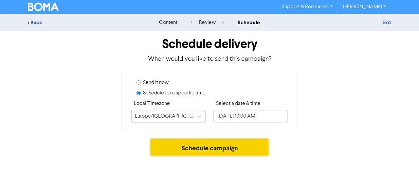
click at [231, 147] on button "Schedule campaign" at bounding box center [209, 147] width 118 height 16
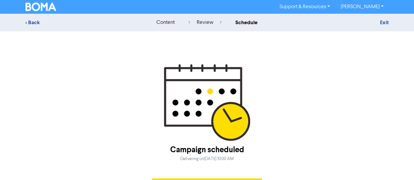
scroll to position [18, 0]
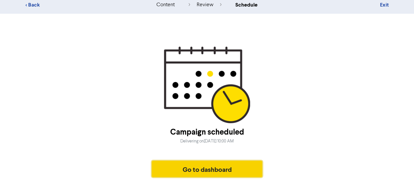
click at [226, 173] on button "Go to dashboard" at bounding box center [207, 169] width 111 height 16
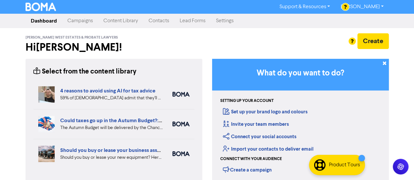
click at [124, 21] on link "Content Library" at bounding box center [120, 20] width 45 height 13
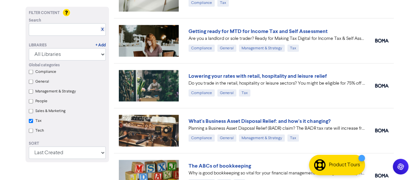
scroll to position [612, 0]
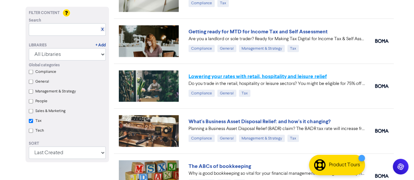
click at [244, 73] on link "Lowering your rates with retail, hospitality and leisure relief" at bounding box center [257, 76] width 138 height 7
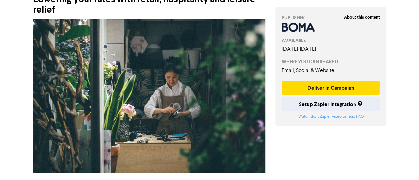
scroll to position [47, 0]
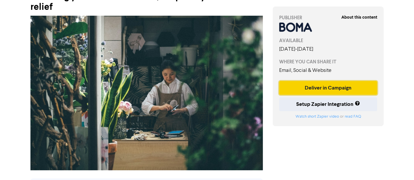
click at [334, 85] on button "Deliver in Campaign" at bounding box center [328, 88] width 98 height 14
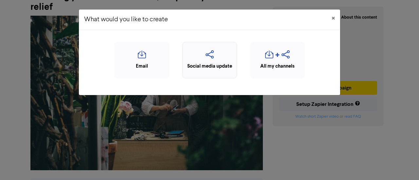
click at [207, 66] on div "Social media update" at bounding box center [209, 67] width 47 height 8
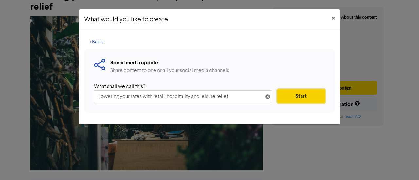
click at [297, 93] on button "Start" at bounding box center [301, 96] width 48 height 14
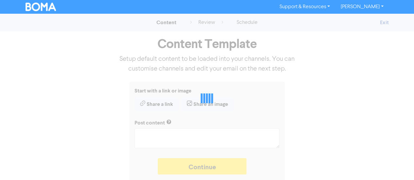
type textarea "x"
type textarea "Do you trade in the retail, hospitality or leisure sectors? You might be eligib…"
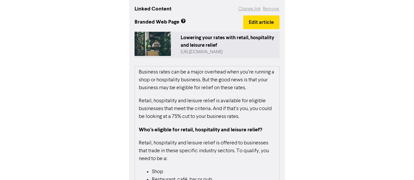
scroll to position [165, 0]
click at [258, 20] on button "Edit article" at bounding box center [261, 22] width 36 height 14
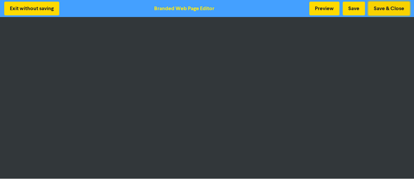
click at [384, 13] on button "Save & Close" at bounding box center [389, 9] width 42 height 14
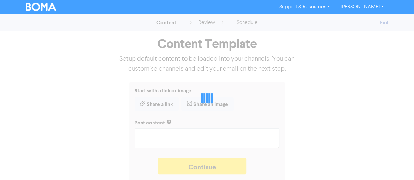
type textarea "x"
type textarea "Do you trade in the retail, hospitality or leisure sectors? You might be eligib…"
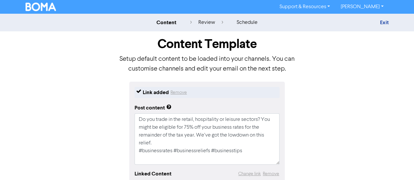
scroll to position [88, 0]
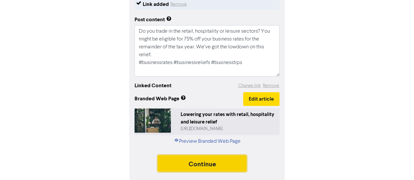
click at [216, 165] on button "Continue" at bounding box center [202, 163] width 89 height 16
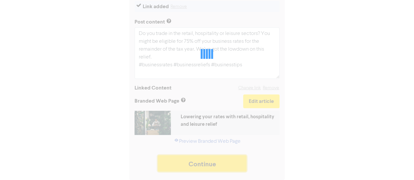
scroll to position [86, 0]
type textarea "x"
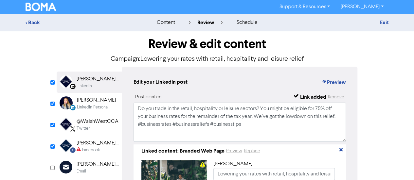
click at [374, 90] on div "Review & edit content Campaign: Lowering your rates with retail, hospitality an…" at bounding box center [207, 140] width 373 height 218
click at [49, 105] on div "Review & edit content Campaign: Lowering your rates with retail, hospitality an…" at bounding box center [207, 140] width 373 height 218
click at [50, 104] on input "checkbox" at bounding box center [52, 104] width 4 height 4
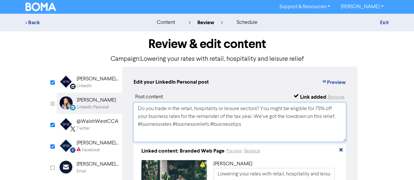
click at [244, 128] on textarea "Do you trade in the retail, hospitality or leisure sectors? You might be eligib…" at bounding box center [239, 122] width 213 height 39
checkbox input "false"
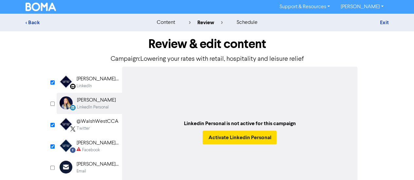
click at [91, 90] on div "LinkedIn Page Created with Sketch. [PERSON_NAME] West Chartered Certified Accou…" at bounding box center [89, 82] width 65 height 21
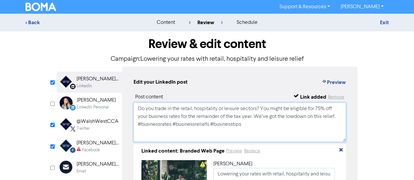
click at [252, 127] on textarea "Do you trade in the retail, hospitality or leisure sectors? You might be eligib…" at bounding box center [239, 122] width 213 height 39
paste textarea "For advice about Accounting, Probate Law and Taxation; call our team on [PHONE_…"
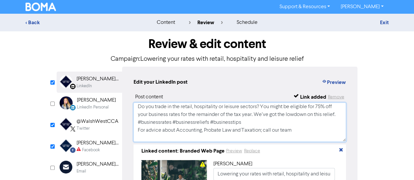
scroll to position [26, 0]
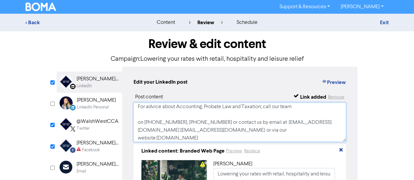
click at [162, 117] on textarea "Do you trade in the retail, hospitality or leisure sectors? You might be eligib…" at bounding box center [239, 122] width 213 height 39
click at [156, 121] on textarea "Do you trade in the retail, hospitality or leisure sectors? You might be eligib…" at bounding box center [239, 122] width 213 height 39
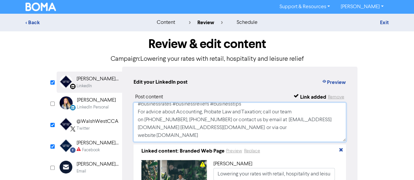
click at [138, 124] on textarea "Do you trade in the retail, hospitality or leisure sectors? You might be eligib…" at bounding box center [239, 122] width 213 height 39
click at [134, 132] on textarea "Do you trade in the retail, hospitality or leisure sectors? You might be eligib…" at bounding box center [239, 122] width 213 height 39
type textarea "Do you trade in the retail, hospitality or leisure sectors? You might be eligib…"
click at [90, 125] on div "@WalshWestCCA" at bounding box center [98, 122] width 42 height 8
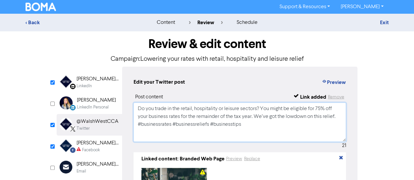
click at [254, 131] on textarea "Do you trade in the retail, hospitality or leisure sectors? You might be eligib…" at bounding box center [239, 122] width 213 height 39
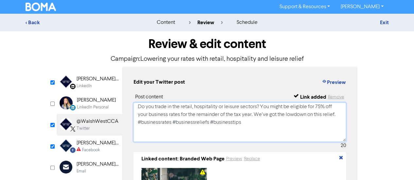
paste textarea "For advice about Accounting, Probate Law and Taxation; call our team on [PHONE_…"
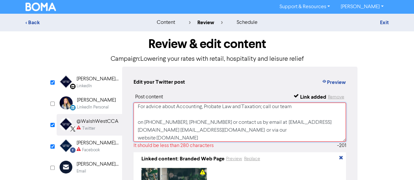
click at [205, 120] on textarea "Do you trade in the retail, hospitality or leisure sectors? You might be eligib…" at bounding box center [239, 122] width 213 height 39
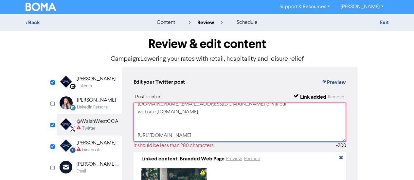
scroll to position [51, 0]
drag, startPoint x: 136, startPoint y: 109, endPoint x: 221, endPoint y: 122, distance: 86.4
click at [221, 122] on textarea "Do you trade in the retail, hospitality or leisure sectors? You might be eligib…" at bounding box center [239, 122] width 213 height 39
drag, startPoint x: 135, startPoint y: 109, endPoint x: 300, endPoint y: 110, distance: 165.2
click at [300, 110] on textarea "Do you trade in the retail, hospitality or leisure sectors? You might be eligib…" at bounding box center [239, 122] width 213 height 39
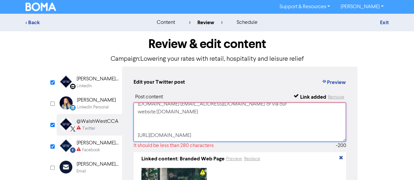
type textarea "Do you trade in the retail, hospitality or leisure sectors? You might be eligib…"
click at [96, 142] on div "[PERSON_NAME] West Chartered Certified Accountants" at bounding box center [98, 143] width 42 height 8
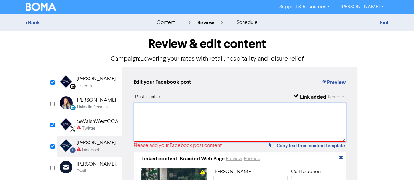
click at [171, 113] on textarea at bounding box center [239, 122] width 213 height 39
paste textarea "Do you trade in the retail, hospitality or leisure sectors? You might be eligib…"
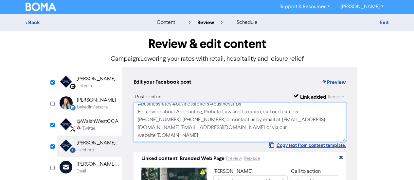
scroll to position [0, 0]
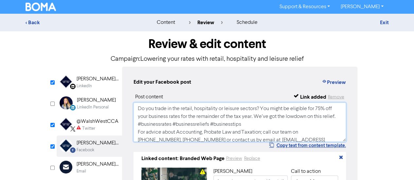
type textarea "Do you trade in the retail, hospitality or leisure sectors? You might be eligib…"
click at [102, 123] on div "@WalshWestCCA" at bounding box center [98, 122] width 42 height 8
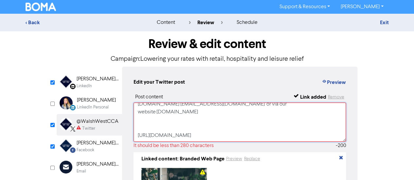
drag, startPoint x: 190, startPoint y: 139, endPoint x: 127, endPoint y: 109, distance: 70.5
click at [127, 109] on div "Edit your Twitter post Preview Post content Link added Remove Do you trade in t…" at bounding box center [239, 148] width 235 height 162
drag, startPoint x: 190, startPoint y: 136, endPoint x: 131, endPoint y: 111, distance: 63.6
click at [131, 111] on div "Edit your Twitter post Preview Post content Link added Remove Do you trade in t…" at bounding box center [239, 148] width 235 height 162
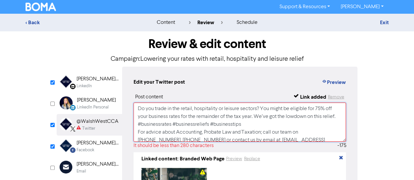
click at [179, 119] on textarea "Do you trade in the retail, hospitality or leisure sectors? You might be eligib…" at bounding box center [239, 122] width 213 height 39
drag, startPoint x: 181, startPoint y: 119, endPoint x: 196, endPoint y: 122, distance: 14.9
click at [196, 122] on textarea "Do you trade in the retail, hospitality or leisure sectors? You might be eligib…" at bounding box center [239, 122] width 213 height 39
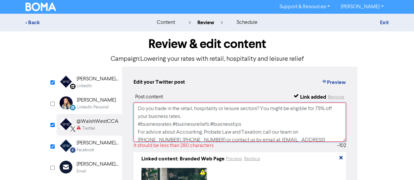
click at [201, 123] on textarea "Do you trade in the retail, hospitality or leisure sectors? You might be eligib…" at bounding box center [239, 122] width 213 height 39
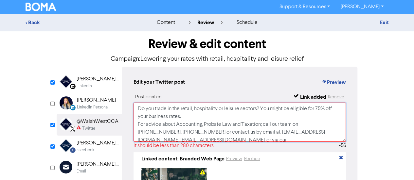
click at [260, 126] on textarea "Do you trade in the retail, hospitality or leisure sectors? You might be eligib…" at bounding box center [239, 122] width 213 height 39
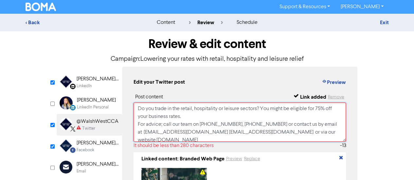
click at [191, 125] on textarea "Do you trade in the retail, hospitality or leisure sectors? You might be eligib…" at bounding box center [239, 122] width 213 height 39
drag, startPoint x: 282, startPoint y: 126, endPoint x: 227, endPoint y: 126, distance: 55.3
click at [227, 126] on textarea "Do you trade in the retail, hospitality or leisure sectors? You might be eligib…" at bounding box center [239, 122] width 213 height 39
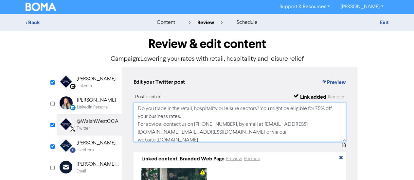
drag, startPoint x: 194, startPoint y: 134, endPoint x: 134, endPoint y: 134, distance: 59.9
click at [134, 134] on textarea "Do you trade in the retail, hospitality or leisure sectors? You might be eligib…" at bounding box center [239, 122] width 213 height 39
click at [335, 126] on textarea "Do you trade in the retail, hospitality or leisure sectors? You might be eligib…" at bounding box center [239, 122] width 213 height 39
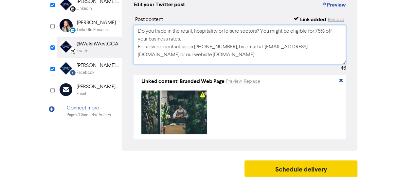
type textarea "Do you trade in the retail, hospitality or leisure sectors? You might be eligib…"
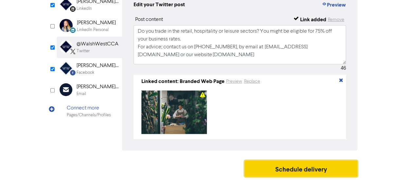
click at [315, 174] on button "Schedule delivery" at bounding box center [300, 169] width 113 height 16
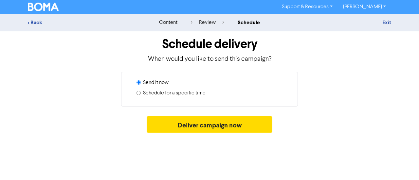
click at [138, 93] on input "Schedule for a specific time" at bounding box center [138, 93] width 4 height 4
radio input "true"
radio input "false"
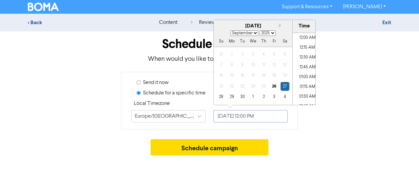
click at [247, 116] on input "[DATE] 12:00 PM" at bounding box center [250, 116] width 74 height 12
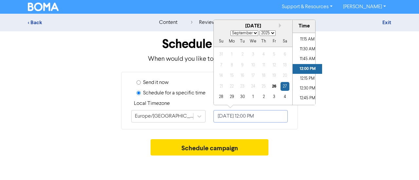
click at [279, 23] on div "[DATE]" at bounding box center [253, 27] width 78 height 8
click at [281, 25] on button "Next month" at bounding box center [281, 25] width 5 height 5
select select "9"
click at [253, 85] on div "22" at bounding box center [252, 86] width 9 height 9
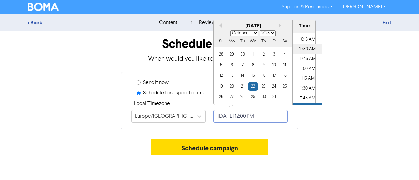
scroll to position [382, 0]
click at [305, 51] on li "10:00 AM" at bounding box center [306, 48] width 29 height 10
type input "[DATE] 10:00 AM"
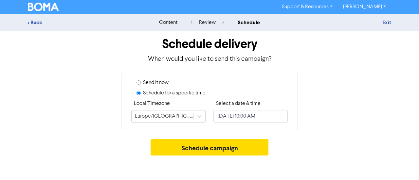
click at [329, 121] on div "Send it now Schedule for a specific time Local Timezone [GEOGRAPHIC_DATA]/[GEOG…" at bounding box center [209, 101] width 373 height 58
select select "9"
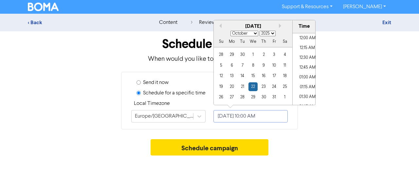
click at [253, 115] on input "[DATE] 10:00 AM" at bounding box center [250, 116] width 74 height 12
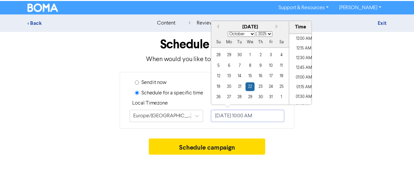
scroll to position [361, 0]
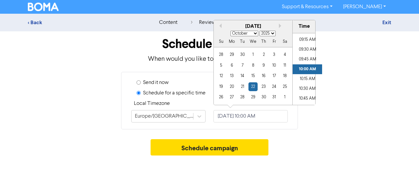
click at [271, 34] on select "2025 2026 2027 2028 2029 2030 2031 2032 2033 2034 2035 2036 2037 2038 2039 2040…" at bounding box center [267, 34] width 16 height 6
select select "2026"
click at [259, 31] on select "2025 2026 2027 2028 2029 2030 2031 2032 2033 2034 2035 2036 2037 2038 2039 2040…" at bounding box center [267, 34] width 16 height 6
click at [252, 32] on select "January February March April May June July August September October November De…" at bounding box center [244, 34] width 28 height 6
select select "0"
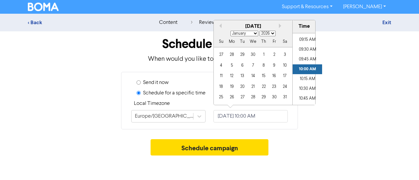
click at [230, 31] on select "January February March April May June July August September October November De…" at bounding box center [244, 34] width 28 height 6
click at [275, 88] on div "23" at bounding box center [274, 86] width 9 height 9
type input "[DATE] 10:00 AM"
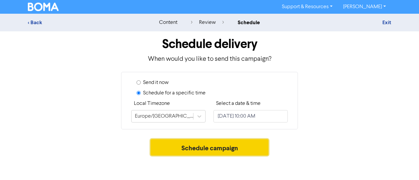
click at [252, 146] on button "Schedule campaign" at bounding box center [209, 147] width 118 height 16
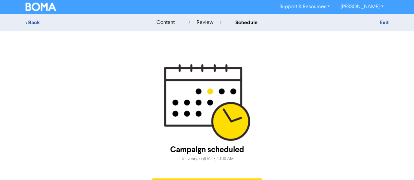
scroll to position [18, 0]
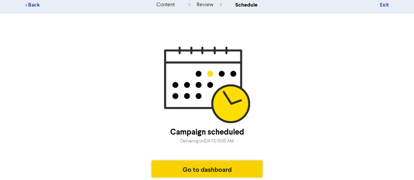
click at [232, 169] on button "Go to dashboard" at bounding box center [207, 169] width 111 height 16
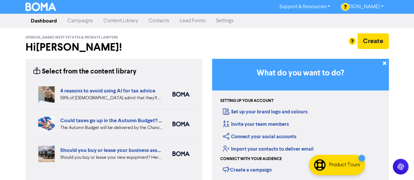
click at [123, 21] on link "Content Library" at bounding box center [120, 20] width 45 height 13
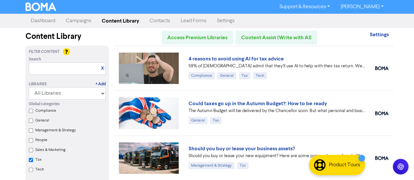
click at [74, 19] on link "Campaigns" at bounding box center [79, 20] width 36 height 13
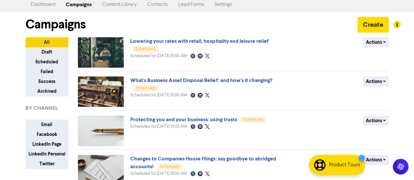
scroll to position [16, 0]
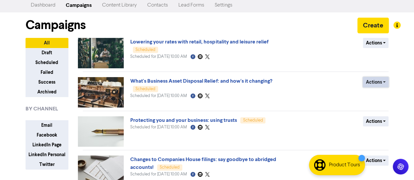
click at [376, 85] on button "Actions" at bounding box center [376, 82] width 26 height 10
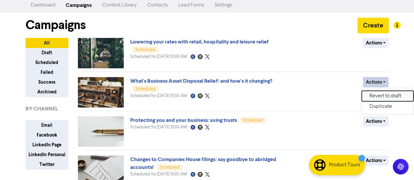
click at [376, 95] on button "Revert to draft" at bounding box center [387, 96] width 52 height 10
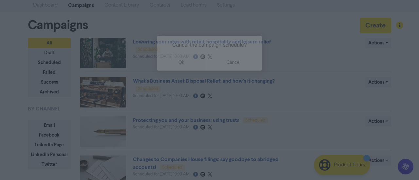
click at [186, 61] on button "ok" at bounding box center [181, 62] width 48 height 16
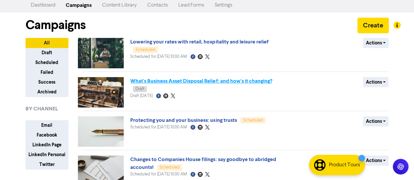
click at [192, 82] on link "What's Business Asset Disposal Relief: and how's it changing?" at bounding box center [201, 81] width 142 height 7
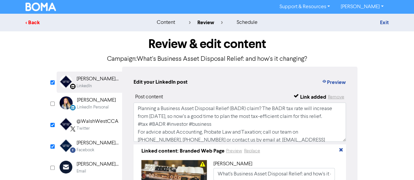
click at [31, 24] on div "< Back" at bounding box center [83, 23] width 114 height 8
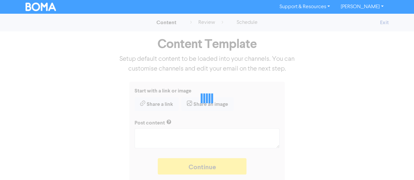
type textarea "x"
type textarea "Planning a Business Asset Disposal Relief (BADR) claim? The BADR tax rate will …"
type textarea "x"
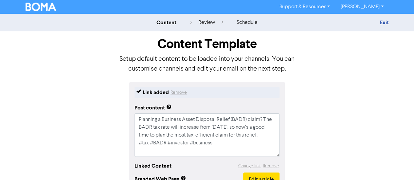
click at [46, 4] on img at bounding box center [41, 7] width 31 height 9
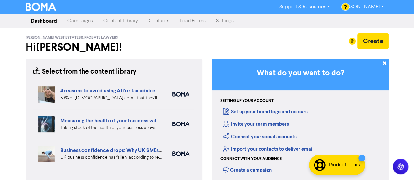
click at [82, 22] on link "Campaigns" at bounding box center [80, 20] width 36 height 13
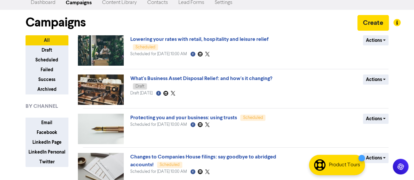
scroll to position [17, 0]
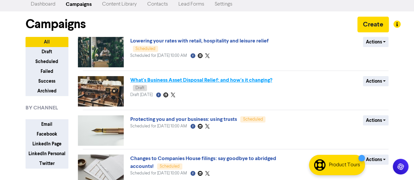
click at [211, 82] on link "What's Business Asset Disposal Relief: and how's it changing?" at bounding box center [201, 80] width 142 height 7
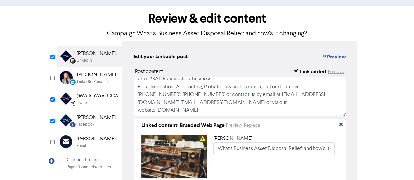
scroll to position [72, 0]
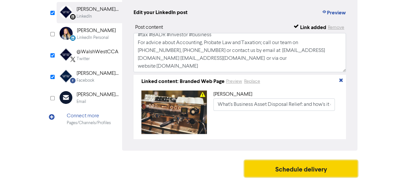
click at [283, 168] on button "Schedule delivery" at bounding box center [300, 169] width 113 height 16
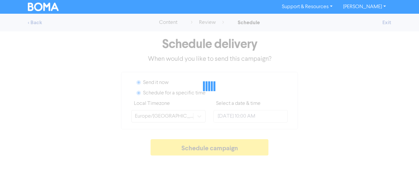
radio input "true"
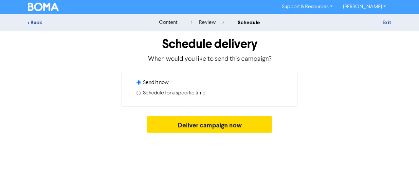
click at [167, 89] on label "Schedule for a specific time" at bounding box center [174, 93] width 62 height 8
click at [141, 91] on input "Schedule for a specific time" at bounding box center [138, 93] width 4 height 4
radio input "true"
radio input "false"
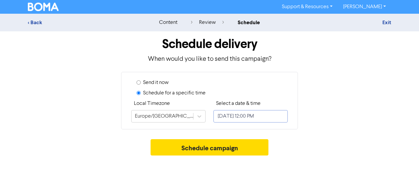
select select "8"
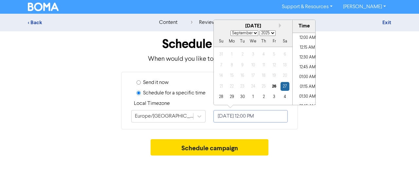
click at [231, 114] on input "[DATE] 12:00 PM" at bounding box center [250, 116] width 74 height 12
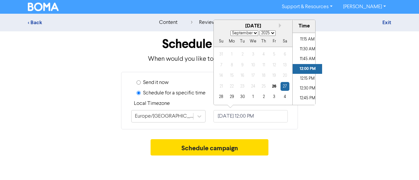
click at [271, 33] on select "2025 2026 2027 2028 2029 2030 2031 2032 2033 2034 2035 2036 2037 2038 2039 2040…" at bounding box center [267, 33] width 16 height 6
select select "2026"
click at [259, 30] on select "2025 2026 2027 2028 2029 2030 2031 2032 2033 2034 2035 2036 2037 2038 2039 2040…" at bounding box center [267, 33] width 16 height 6
click at [253, 32] on select "January February March April May June July August September October November De…" at bounding box center [244, 33] width 28 height 6
select select "0"
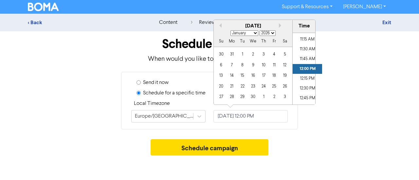
click at [230, 30] on select "January February March April May June July August September October November De…" at bounding box center [244, 33] width 28 height 6
click at [222, 85] on div "18" at bounding box center [221, 86] width 9 height 9
click at [230, 86] on div "19" at bounding box center [231, 86] width 9 height 9
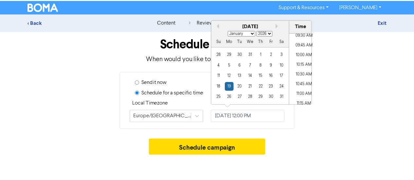
scroll to position [375, 0]
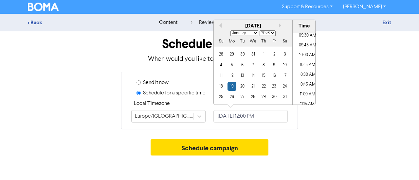
click at [302, 54] on li "10:00 AM" at bounding box center [306, 55] width 29 height 10
type input "January 19, 2026 10:00 AM"
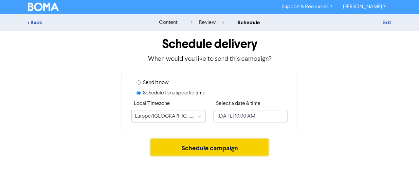
click at [243, 142] on button "Schedule campaign" at bounding box center [209, 147] width 118 height 16
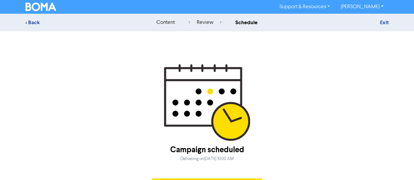
scroll to position [18, 0]
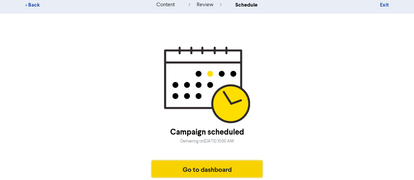
click at [224, 173] on button "Go to dashboard" at bounding box center [207, 169] width 111 height 16
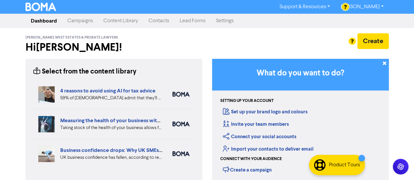
click at [88, 19] on link "Campaigns" at bounding box center [80, 20] width 36 height 13
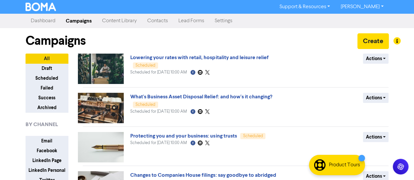
click at [127, 22] on link "Content Library" at bounding box center [119, 20] width 45 height 13
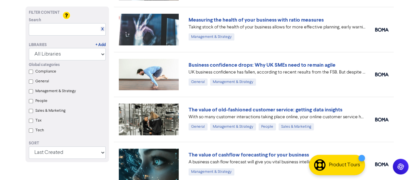
scroll to position [79, 0]
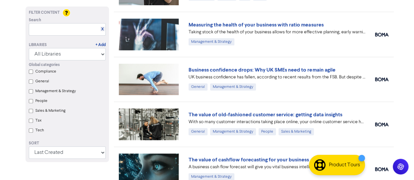
click at [32, 121] on input "Tax" at bounding box center [31, 121] width 4 height 4
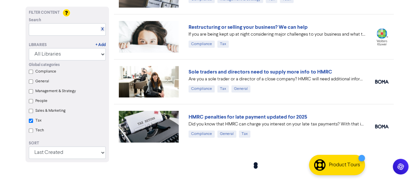
checkbox input "true"
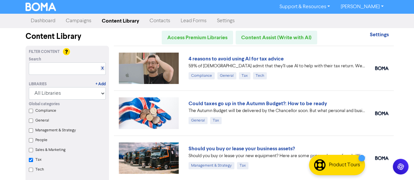
click at [79, 23] on link "Campaigns" at bounding box center [79, 20] width 36 height 13
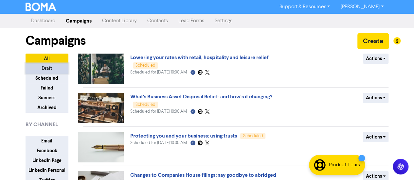
click at [56, 67] on button "Draft" at bounding box center [47, 68] width 43 height 10
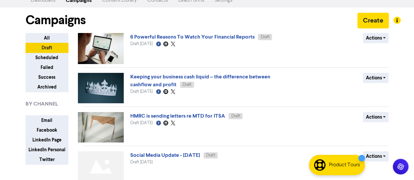
scroll to position [23, 0]
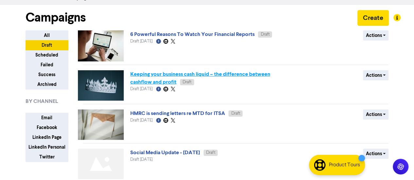
click at [213, 74] on link "Keeping your business cash liquid – the difference between cashflow and profit" at bounding box center [200, 78] width 140 height 14
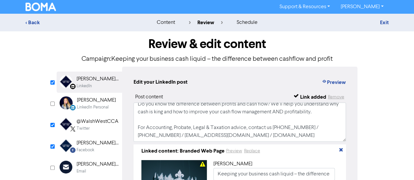
scroll to position [12, 0]
click at [105, 126] on div "Twitter" at bounding box center [98, 129] width 42 height 6
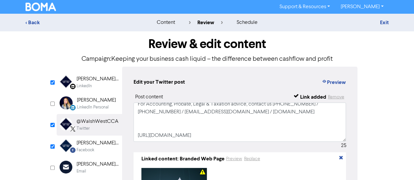
scroll to position [28, 0]
click at [95, 144] on div "[PERSON_NAME] West Chartered Certified Accountants" at bounding box center [98, 143] width 42 height 8
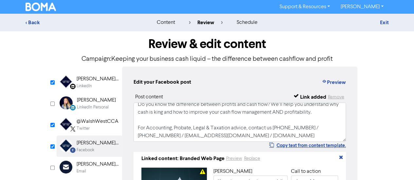
scroll to position [79, 0]
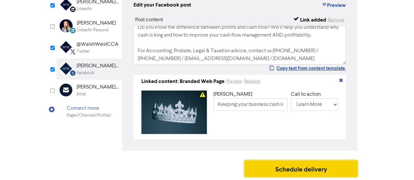
click at [278, 166] on button "Schedule delivery" at bounding box center [300, 169] width 113 height 16
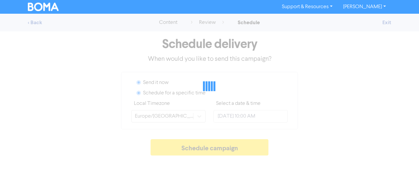
radio input "true"
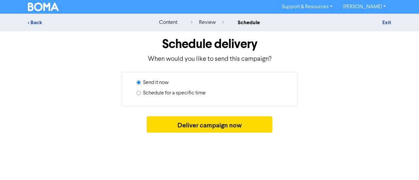
click at [142, 94] on div "Schedule for a specific time" at bounding box center [211, 94] width 151 height 10
click at [140, 93] on input "Schedule for a specific time" at bounding box center [138, 93] width 4 height 4
radio input "true"
radio input "false"
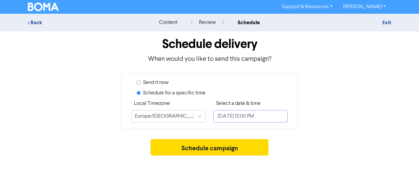
select select "8"
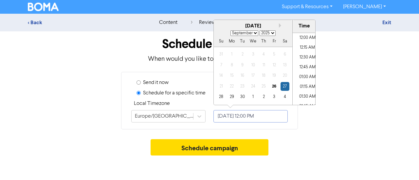
click at [247, 121] on input "[DATE] 12:00 PM" at bounding box center [250, 116] width 74 height 12
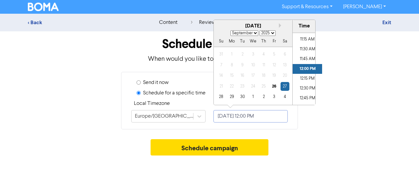
click at [270, 36] on div "Su Mo Tu We Th Fr Sa" at bounding box center [253, 41] width 78 height 10
click at [272, 34] on select "2025 2026 2027 2028 2029 2030 2031 2032 2033 2034 2035 2036 2037 2038 2039 2040…" at bounding box center [267, 33] width 16 height 6
select select "2026"
click at [259, 30] on select "2025 2026 2027 2028 2029 2030 2031 2032 2033 2034 2035 2036 2037 2038 2039 2040…" at bounding box center [267, 33] width 16 height 6
click at [257, 31] on select "January February March April May June July August September October November De…" at bounding box center [244, 33] width 28 height 6
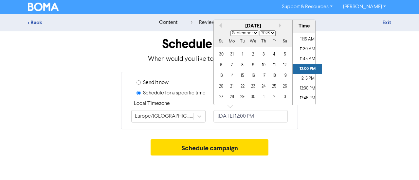
select select "0"
click at [230, 30] on select "January February March April May June July August September October November De…" at bounding box center [244, 33] width 28 height 6
click at [252, 78] on div "14" at bounding box center [252, 75] width 9 height 9
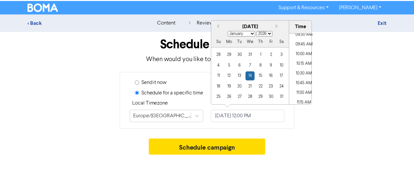
scroll to position [374, 0]
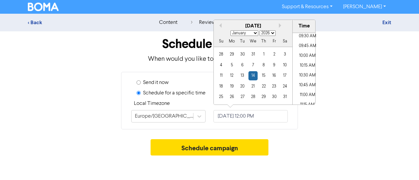
click at [304, 56] on li "10:00 AM" at bounding box center [306, 56] width 29 height 10
type input "[DATE] 10:00 AM"
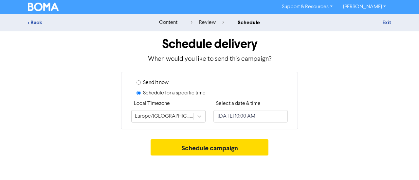
click at [326, 138] on div "Schedule delivery When would you like to send this campaign? Send it now Schedu…" at bounding box center [209, 95] width 373 height 128
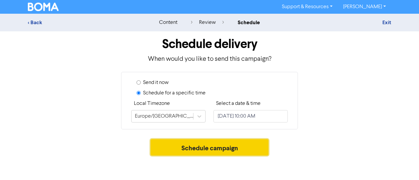
click at [245, 144] on button "Schedule campaign" at bounding box center [209, 147] width 118 height 16
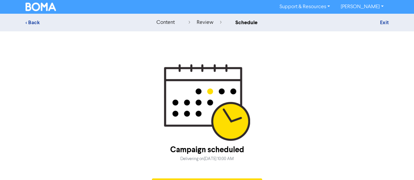
scroll to position [18, 0]
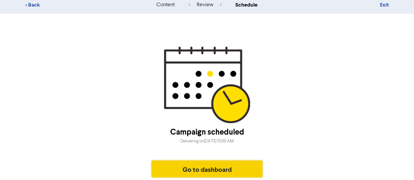
click at [239, 164] on button "Go to dashboard" at bounding box center [207, 169] width 111 height 16
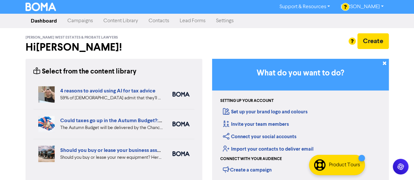
click at [85, 18] on link "Campaigns" at bounding box center [80, 20] width 36 height 13
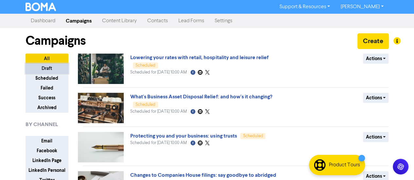
click at [46, 68] on button "Draft" at bounding box center [47, 68] width 43 height 10
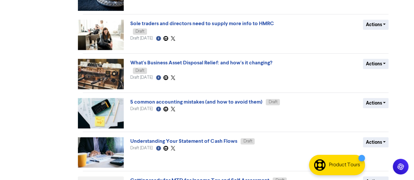
scroll to position [195, 0]
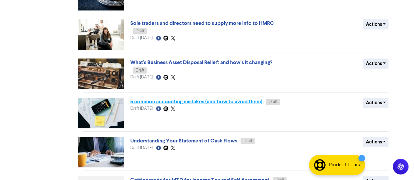
click at [172, 102] on link "5 common accounting mistakes (and how to avoid them)" at bounding box center [196, 101] width 132 height 7
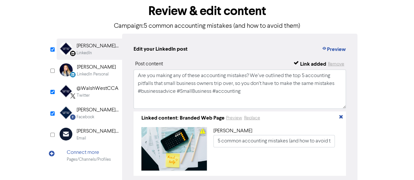
scroll to position [33, 0]
click at [89, 96] on div "Twitter" at bounding box center [83, 95] width 13 height 6
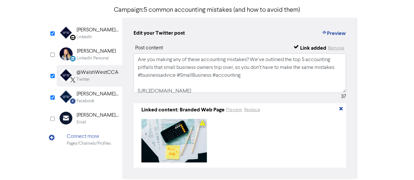
scroll to position [12, 0]
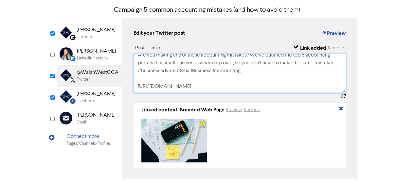
click at [158, 87] on textarea "Are you making any of these accounting mistakes? We’ve outlined the top 5 accou…" at bounding box center [239, 73] width 213 height 39
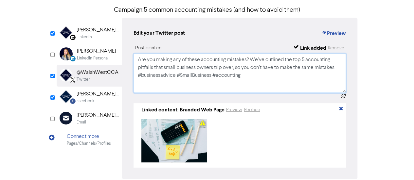
scroll to position [2, 0]
type textarea "Are you making any of these accounting mistakes? We’ve outlined the top 5 accou…"
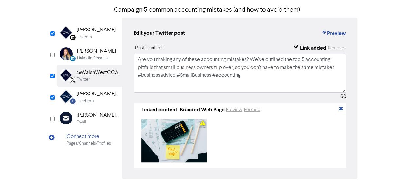
click at [105, 106] on div "Facebook Created with Sketch. [PERSON_NAME] West Chartered Certified Accountant…" at bounding box center [89, 97] width 65 height 21
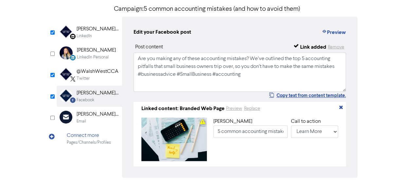
scroll to position [45, 0]
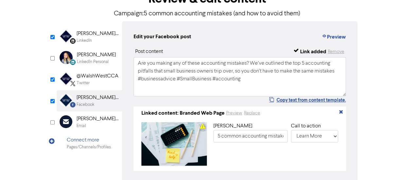
click at [89, 42] on div "LinkedIn" at bounding box center [84, 41] width 15 height 6
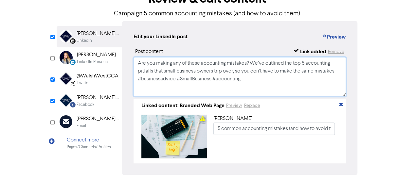
click at [162, 88] on textarea "Are you making any of these accounting mistakes? We’ve outlined the top 5 accou…" at bounding box center [239, 76] width 213 height 39
click at [247, 80] on textarea "Are you making any of these accounting mistakes? We’ve outlined the top 5 accou…" at bounding box center [239, 76] width 213 height 39
paste textarea "Do you trade in the retail, hospitality or leisure sectors? You might be eligib…"
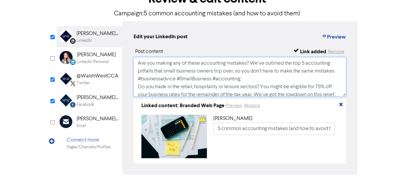
scroll to position [49, 0]
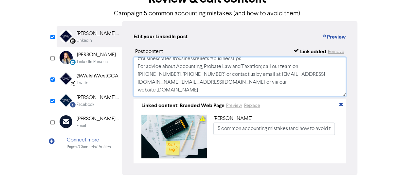
type textarea "Are you making any of these accounting mistakes? We’ve outlined the top 5 accou…"
click at [87, 98] on div "[PERSON_NAME] West Chartered Certified Accountants" at bounding box center [98, 98] width 42 height 8
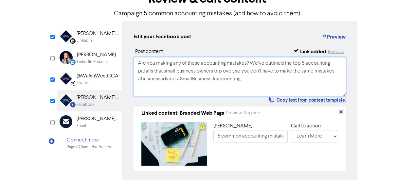
click at [163, 90] on textarea "Are you making any of these accounting mistakes? We’ve outlined the top 5 accou…" at bounding box center [239, 76] width 213 height 39
click at [245, 77] on textarea "Are you making any of these accounting mistakes? We’ve outlined the top 5 accou…" at bounding box center [239, 76] width 213 height 39
paste textarea "Do you trade in the retail, hospitality or leisure sectors? You might be eligib…"
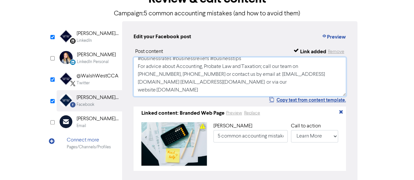
type textarea "Are you making any of these accounting mistakes? We’ve outlined the top 5 accou…"
click at [95, 80] on div "@WalshWestCCA" at bounding box center [98, 76] width 42 height 8
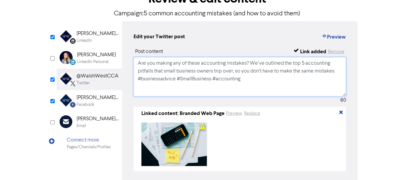
click at [149, 86] on textarea "Are you making any of these accounting mistakes? We’ve outlined the top 5 accou…" at bounding box center [239, 76] width 213 height 39
paste textarea "Do you trade in the retail, hospitality or leisure sectors? You might be eligib…"
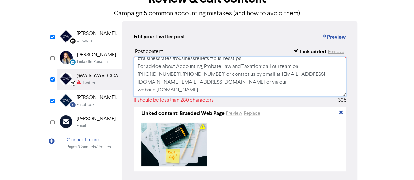
scroll to position [0, 0]
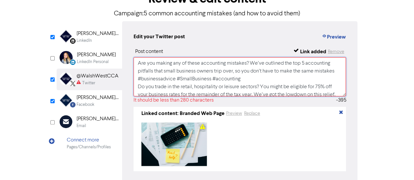
drag, startPoint x: 233, startPoint y: 72, endPoint x: 244, endPoint y: 77, distance: 12.2
click at [244, 77] on textarea "Are you making any of these accounting mistakes? We’ve outlined the top 5 accou…" at bounding box center [239, 76] width 213 height 39
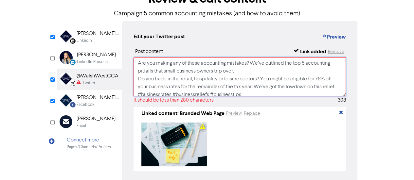
drag, startPoint x: 136, startPoint y: 80, endPoint x: 331, endPoint y: 90, distance: 195.5
click at [331, 90] on textarea "Are you making any of these accounting mistakes? We’ve outlined the top 5 accou…" at bounding box center [239, 76] width 213 height 39
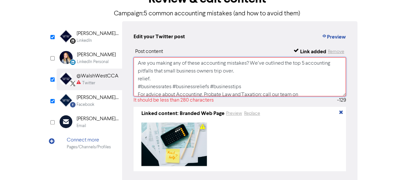
drag, startPoint x: 246, startPoint y: 87, endPoint x: 131, endPoint y: 82, distance: 114.9
click at [131, 82] on div "Edit your Twitter post Preview Post content Link added Remove Are you making an…" at bounding box center [239, 102] width 235 height 162
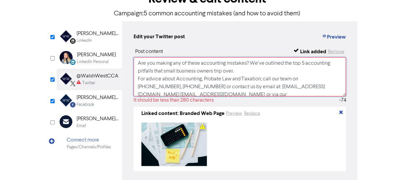
drag, startPoint x: 241, startPoint y: 81, endPoint x: 201, endPoint y: 81, distance: 39.9
click at [201, 81] on textarea "Are you making any of these accounting mistakes? We’ve outlined the top 5 accou…" at bounding box center [239, 76] width 213 height 39
click at [304, 79] on textarea "Are you making any of these accounting mistakes? We’ve outlined the top 5 accou…" at bounding box center [239, 76] width 213 height 39
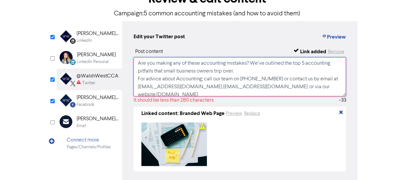
click at [265, 88] on textarea "Are you making any of these accounting mistakes? We’ve outlined the top 5 accou…" at bounding box center [239, 76] width 213 height 39
click at [315, 90] on textarea "Are you making any of these accounting mistakes? We’ve outlined the top 5 accou…" at bounding box center [239, 76] width 213 height 39
click at [230, 80] on textarea "Are you making any of these accounting mistakes? We’ve outlined the top 5 accou…" at bounding box center [239, 76] width 213 height 39
click at [298, 79] on textarea "Are you making any of these accounting mistakes? We’ve outlined the top 5 accou…" at bounding box center [239, 76] width 213 height 39
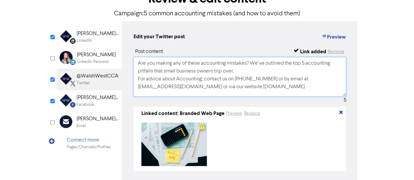
click at [298, 79] on textarea "Are you making any of these accounting mistakes? We’ve outlined the top 5 accou…" at bounding box center [239, 76] width 213 height 39
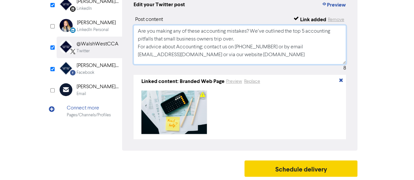
type textarea "Are you making any of these accounting mistakes? We’ve outlined the top 5 accou…"
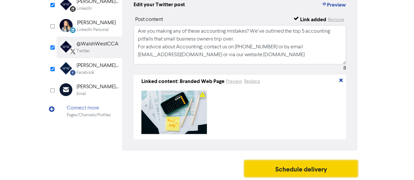
click at [302, 170] on button "Schedule delivery" at bounding box center [300, 169] width 113 height 16
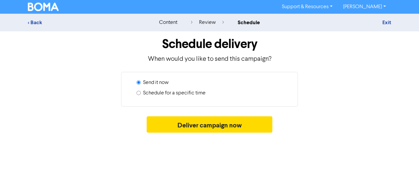
click at [141, 92] on div "Schedule for a specific time" at bounding box center [211, 94] width 151 height 10
click at [137, 91] on input "Schedule for a specific time" at bounding box center [138, 93] width 4 height 4
radio input "true"
radio input "false"
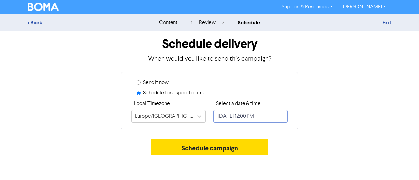
select select "8"
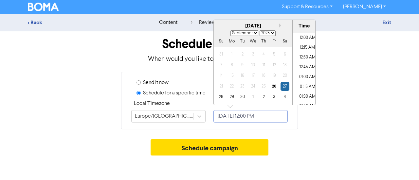
scroll to position [440, 0]
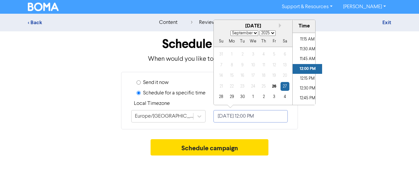
click at [237, 119] on input "[DATE] 12:00 PM" at bounding box center [250, 116] width 74 height 12
click at [270, 32] on select "2025 2026 2027 2028 2029 2030 2031 2032 2033 2034 2035 2036 2037 2038 2039 2040…" at bounding box center [267, 33] width 16 height 6
select select "2026"
click at [259, 30] on select "2025 2026 2027 2028 2029 2030 2031 2032 2033 2034 2035 2036 2037 2038 2039 2040…" at bounding box center [267, 33] width 16 height 6
click at [254, 32] on select "January February March April May June July August September October November De…" at bounding box center [244, 33] width 28 height 6
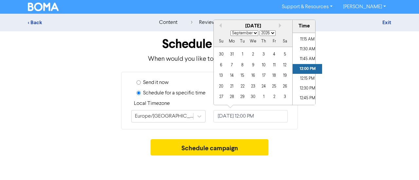
select select "0"
click at [230, 30] on select "January February March April May June July August September October November De…" at bounding box center [244, 33] width 28 height 6
click at [231, 98] on div "26" at bounding box center [231, 97] width 9 height 9
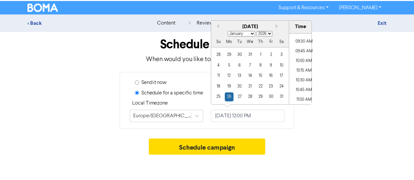
scroll to position [368, 0]
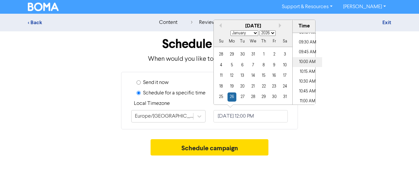
click at [307, 59] on li "10:00 AM" at bounding box center [306, 62] width 29 height 10
type input "January 26, 2026 10:00 AM"
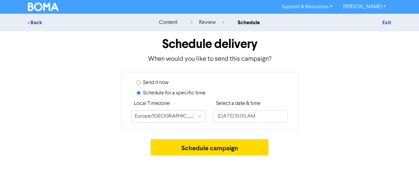
click at [325, 129] on div "Send it now Schedule for a specific time Local Timezone Europe/London Select a …" at bounding box center [209, 101] width 373 height 58
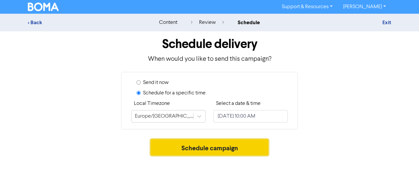
click at [236, 149] on button "Schedule campaign" at bounding box center [209, 147] width 118 height 16
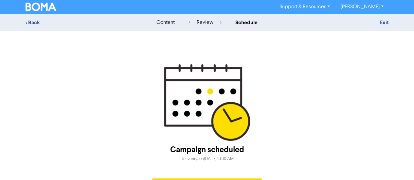
scroll to position [18, 0]
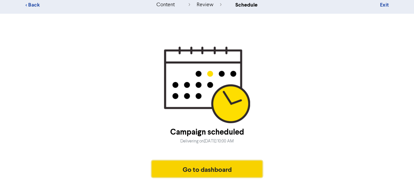
click at [191, 162] on button "Go to dashboard" at bounding box center [207, 169] width 111 height 16
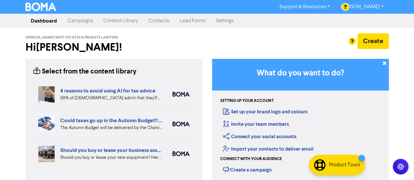
click at [88, 21] on link "Campaigns" at bounding box center [80, 20] width 36 height 13
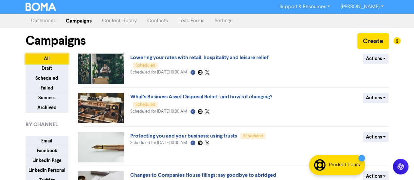
click at [54, 62] on button "All" at bounding box center [47, 59] width 43 height 10
click at [55, 69] on button "Draft" at bounding box center [47, 68] width 43 height 10
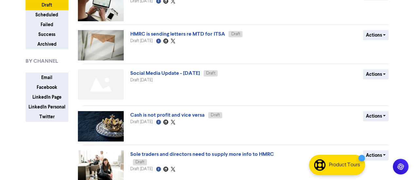
scroll to position [75, 0]
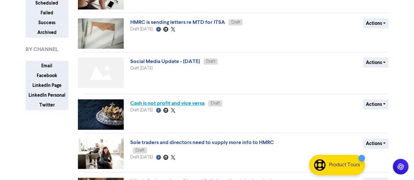
click at [182, 103] on link "Cash is not profit and vice versa" at bounding box center [167, 103] width 74 height 7
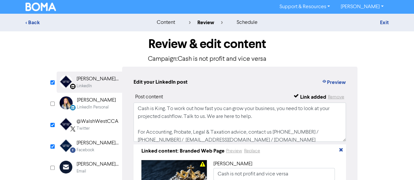
click at [101, 123] on div "@WalshWestCCA" at bounding box center [98, 122] width 42 height 8
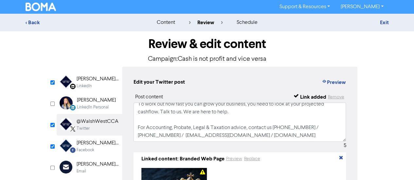
scroll to position [28, 0]
click at [97, 142] on div "[PERSON_NAME] West Chartered Certified Accountants" at bounding box center [98, 143] width 42 height 8
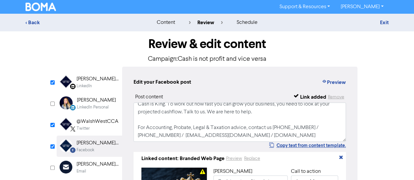
scroll to position [79, 0]
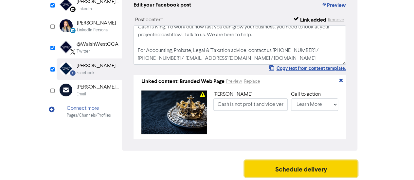
click at [296, 167] on button "Schedule delivery" at bounding box center [300, 169] width 113 height 16
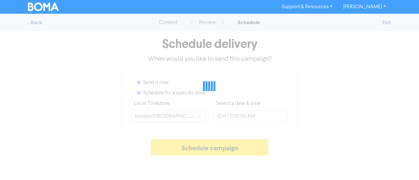
radio input "true"
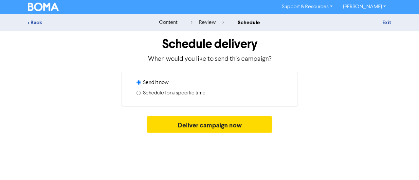
click at [141, 95] on div "Schedule for a specific time" at bounding box center [211, 94] width 151 height 10
click at [139, 93] on input "Schedule for a specific time" at bounding box center [138, 93] width 4 height 4
radio input "true"
radio input "false"
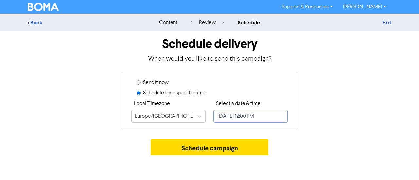
select select "8"
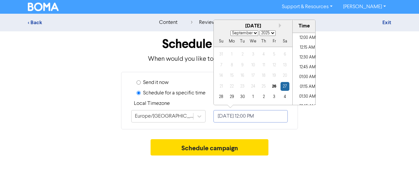
scroll to position [440, 0]
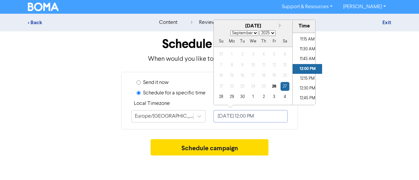
click at [228, 114] on input "[DATE] 12:00 PM" at bounding box center [250, 116] width 74 height 12
click at [271, 32] on select "2025 2026 2027 2028 2029 2030 2031 2032 2033 2034 2035 2036 2037 2038 2039 2040…" at bounding box center [267, 33] width 16 height 6
select select "2026"
click at [259, 30] on select "2025 2026 2027 2028 2029 2030 2031 2032 2033 2034 2035 2036 2037 2038 2039 2040…" at bounding box center [267, 33] width 16 height 6
click at [256, 31] on select "January February March April May June July August September October November De…" at bounding box center [244, 33] width 28 height 6
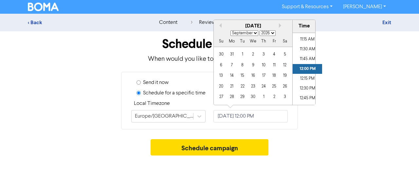
select select "0"
click at [230, 30] on select "January February March April May June July August September October November De…" at bounding box center [244, 33] width 28 height 6
click at [252, 97] on div "28" at bounding box center [252, 97] width 9 height 9
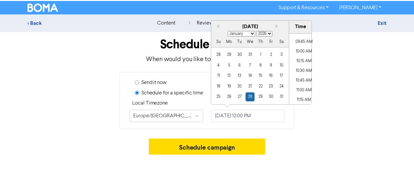
scroll to position [373, 0]
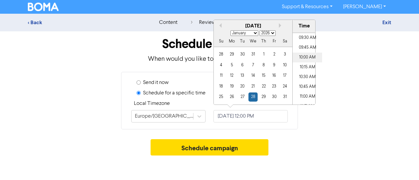
click at [307, 53] on li "10:00 AM" at bounding box center [306, 58] width 29 height 10
type input "January 28, 2026 10:00 AM"
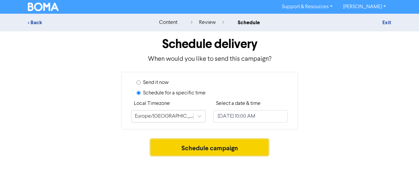
click at [242, 144] on button "Schedule campaign" at bounding box center [209, 147] width 118 height 16
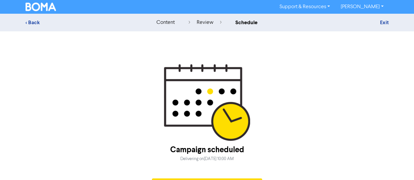
scroll to position [18, 0]
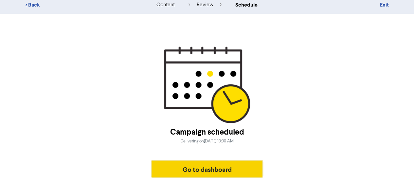
click at [204, 166] on button "Go to dashboard" at bounding box center [207, 169] width 111 height 16
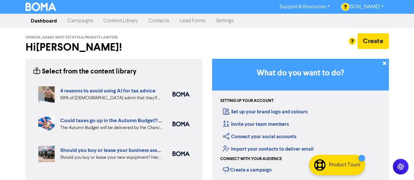
click at [82, 24] on link "Campaigns" at bounding box center [80, 20] width 36 height 13
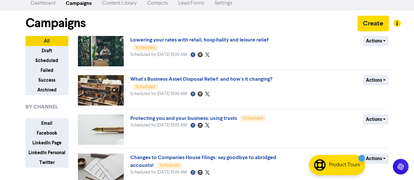
scroll to position [18, 0]
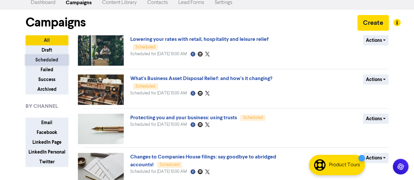
click at [54, 59] on button "Scheduled" at bounding box center [47, 60] width 43 height 10
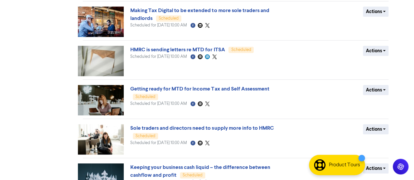
scroll to position [284, 0]
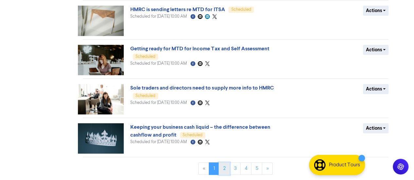
click at [224, 168] on link "2" at bounding box center [223, 169] width 11 height 12
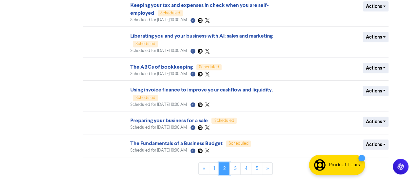
scroll to position [282, 0]
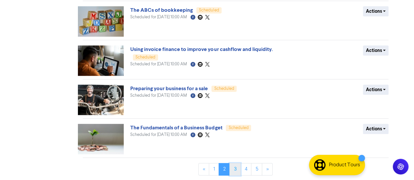
click at [236, 168] on link "3" at bounding box center [234, 169] width 11 height 12
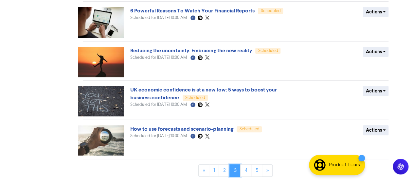
scroll to position [283, 0]
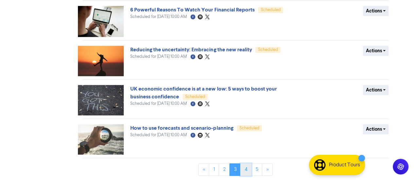
click at [248, 168] on link "4" at bounding box center [245, 170] width 11 height 12
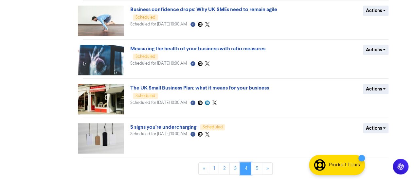
scroll to position [284, 0]
click at [217, 168] on link "1" at bounding box center [214, 169] width 10 height 12
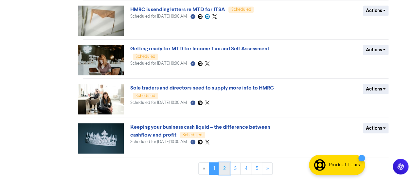
click at [224, 167] on link "2" at bounding box center [223, 169] width 11 height 12
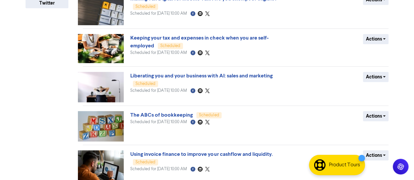
scroll to position [282, 0]
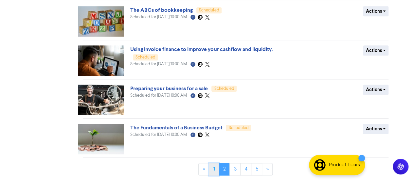
click at [213, 172] on link "1" at bounding box center [214, 169] width 10 height 12
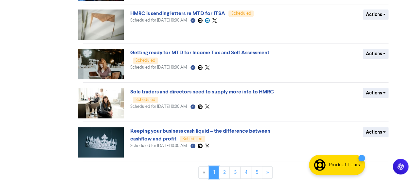
scroll to position [284, 0]
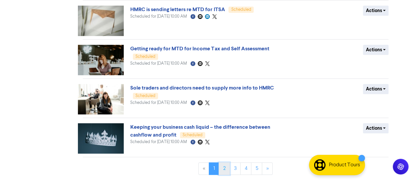
click at [224, 168] on link "2" at bounding box center [223, 169] width 11 height 12
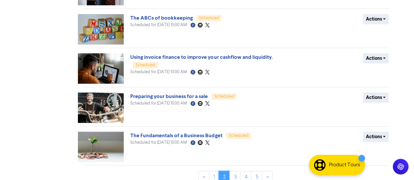
scroll to position [282, 0]
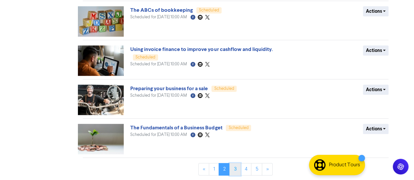
click at [237, 170] on link "3" at bounding box center [234, 169] width 11 height 12
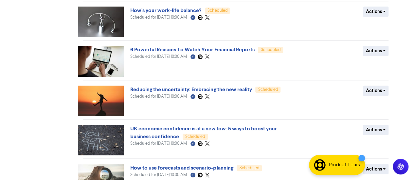
scroll to position [283, 0]
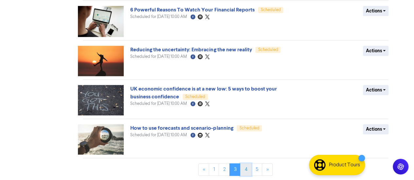
click at [245, 167] on link "4" at bounding box center [245, 170] width 11 height 12
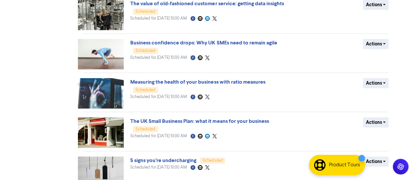
scroll to position [283, 0]
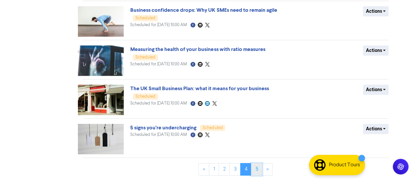
click at [254, 170] on link "5" at bounding box center [256, 169] width 11 height 12
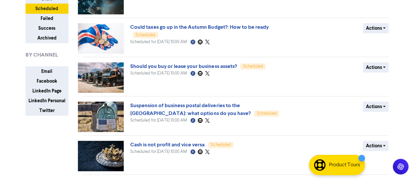
scroll to position [70, 0]
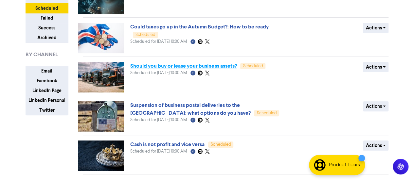
click at [188, 64] on link "Should you buy or lease your business assets?" at bounding box center [183, 66] width 106 height 7
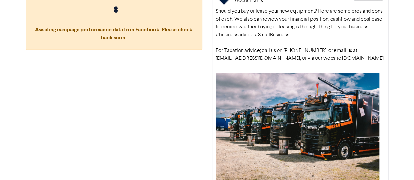
scroll to position [192, 0]
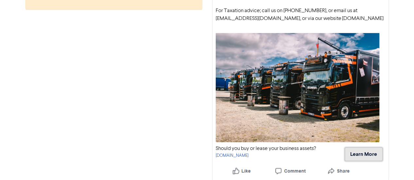
click at [365, 149] on button "Learn More" at bounding box center [363, 155] width 38 height 14
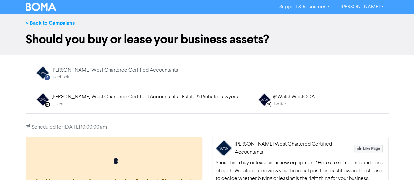
click at [55, 23] on link "<< Back to Campaigns" at bounding box center [50, 23] width 49 height 7
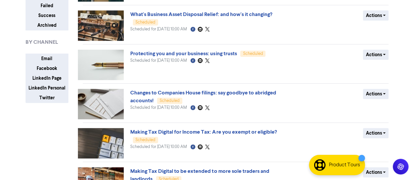
scroll to position [97, 0]
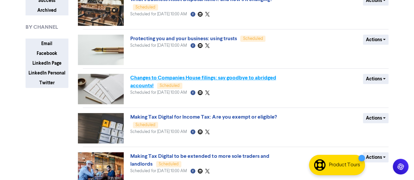
click at [205, 81] on link "Changes to Companies House filings: say goodbye to abridged accounts!" at bounding box center [203, 82] width 146 height 14
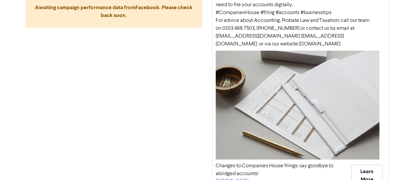
scroll to position [192, 0]
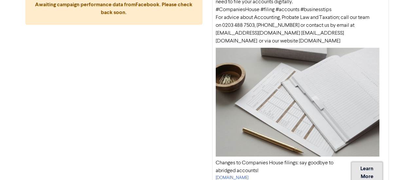
click at [365, 175] on button "Learn More" at bounding box center [366, 173] width 31 height 22
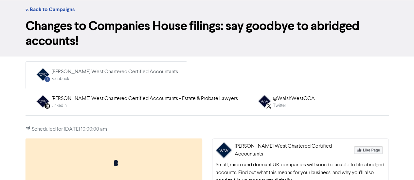
scroll to position [12, 0]
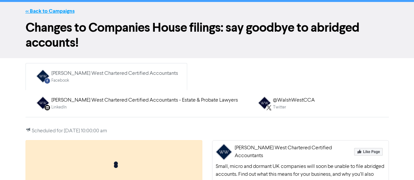
click at [55, 10] on link "<< Back to Campaigns" at bounding box center [50, 11] width 49 height 7
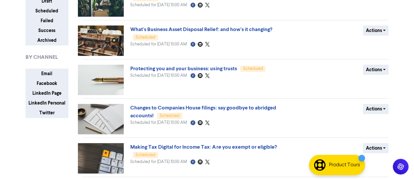
scroll to position [71, 0]
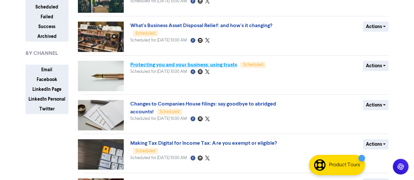
click at [188, 66] on link "Protecting you and your business: using trusts" at bounding box center [183, 64] width 106 height 7
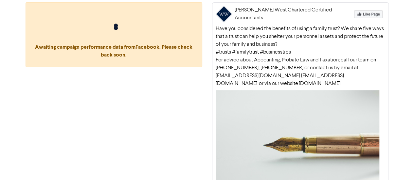
scroll to position [192, 0]
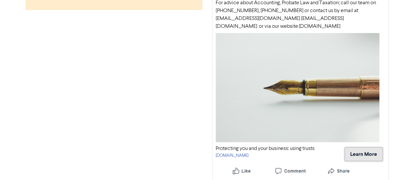
click at [362, 157] on button "Learn More" at bounding box center [363, 155] width 38 height 14
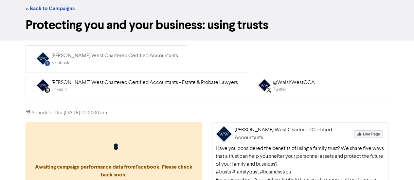
scroll to position [0, 0]
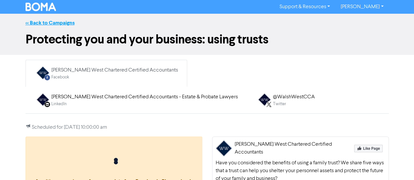
click at [69, 26] on link "<< Back to Campaigns" at bounding box center [50, 23] width 49 height 7
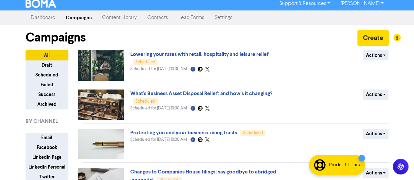
scroll to position [2, 0]
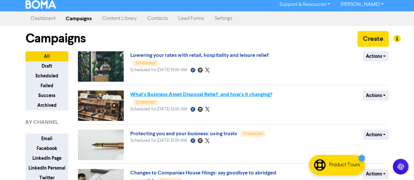
click at [202, 94] on link "What's Business Asset Disposal Relief: and how's it changing?" at bounding box center [201, 94] width 142 height 7
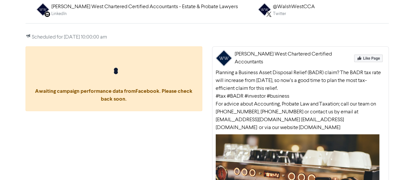
scroll to position [200, 0]
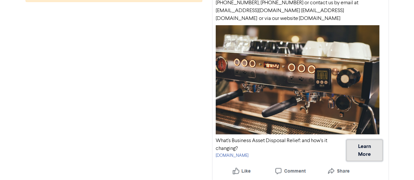
click at [354, 149] on button "Learn More" at bounding box center [364, 151] width 36 height 22
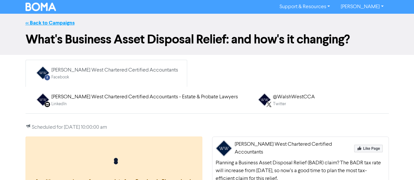
click at [58, 24] on link "<< Back to Campaigns" at bounding box center [50, 23] width 49 height 7
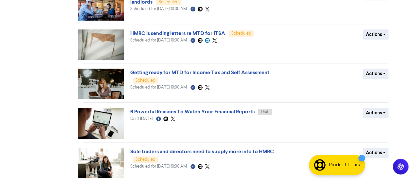
scroll to position [284, 0]
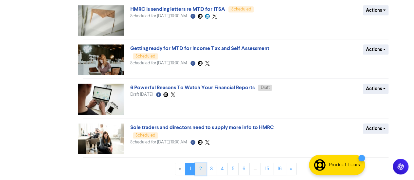
click at [201, 167] on link "2" at bounding box center [200, 169] width 11 height 12
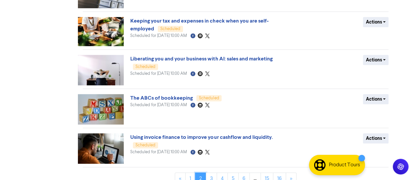
scroll to position [282, 0]
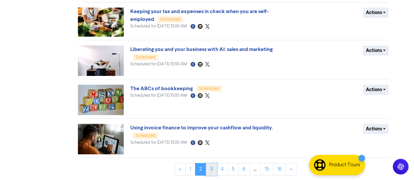
click at [210, 171] on link "3" at bounding box center [211, 169] width 11 height 12
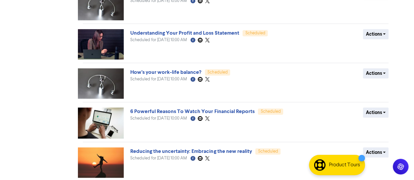
scroll to position [283, 0]
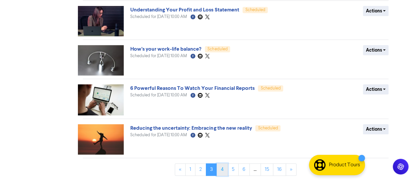
click at [225, 172] on link "4" at bounding box center [222, 170] width 11 height 12
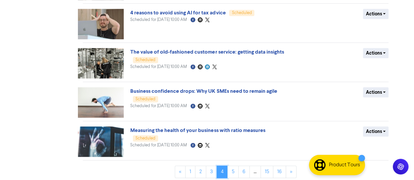
scroll to position [284, 0]
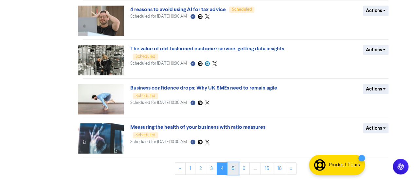
click at [232, 168] on link "5" at bounding box center [232, 169] width 11 height 12
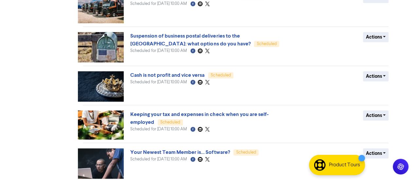
scroll to position [285, 0]
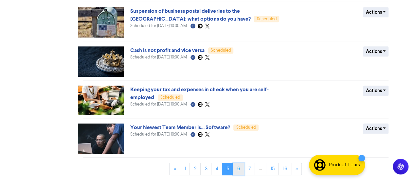
click at [238, 170] on link "6" at bounding box center [238, 169] width 11 height 12
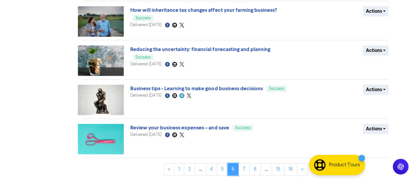
scroll to position [278, 0]
click at [243, 165] on link "7" at bounding box center [243, 169] width 11 height 12
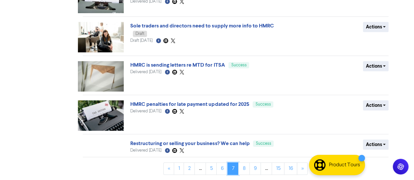
scroll to position [284, 0]
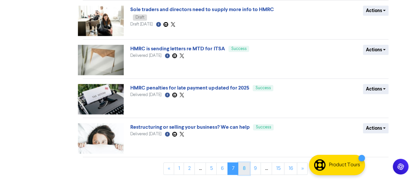
click at [247, 170] on link "8" at bounding box center [243, 169] width 11 height 12
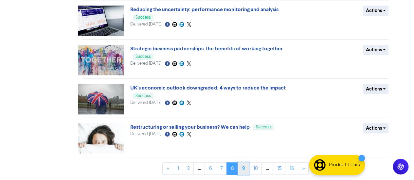
click at [245, 175] on link "9" at bounding box center [242, 169] width 11 height 12
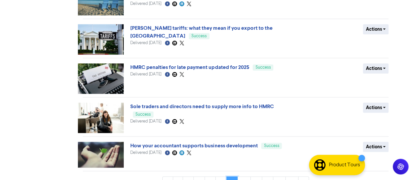
scroll to position [279, 0]
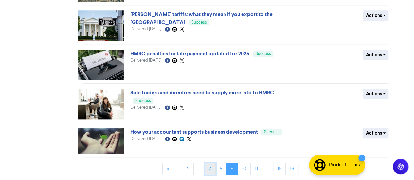
click at [208, 168] on link "7" at bounding box center [209, 169] width 11 height 12
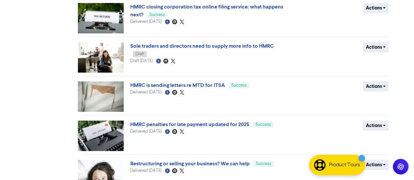
scroll to position [284, 0]
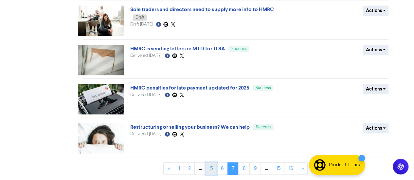
click at [213, 170] on link "5" at bounding box center [210, 169] width 11 height 12
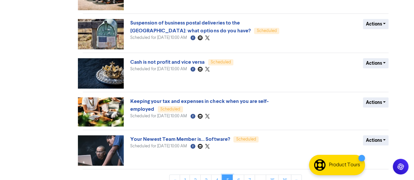
scroll to position [249, 0]
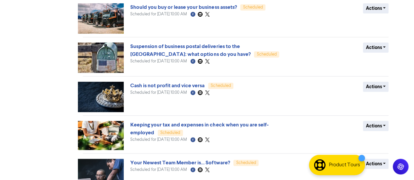
click at [187, 85] on link "Cash is not profit and vice versa" at bounding box center [167, 85] width 74 height 7
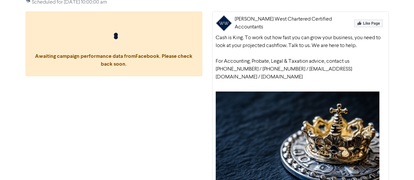
scroll to position [176, 0]
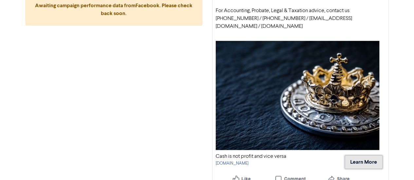
click at [352, 155] on button "Learn More" at bounding box center [363, 162] width 38 height 14
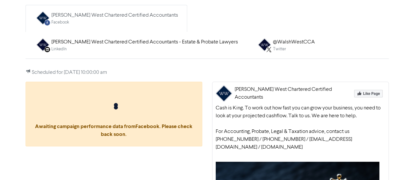
scroll to position [0, 0]
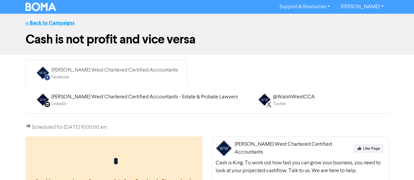
click at [49, 23] on link "<< Back to Campaigns" at bounding box center [50, 23] width 49 height 7
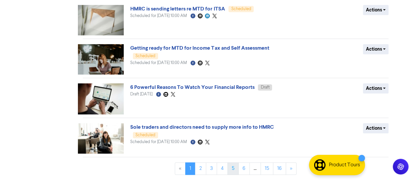
scroll to position [284, 0]
click at [232, 171] on link "5" at bounding box center [232, 169] width 11 height 12
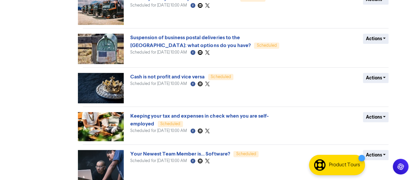
scroll to position [262, 0]
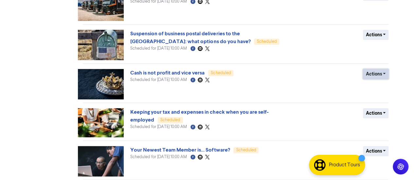
click at [370, 74] on button "Actions" at bounding box center [376, 74] width 26 height 10
click at [375, 92] on button "Revert to draft" at bounding box center [387, 88] width 52 height 10
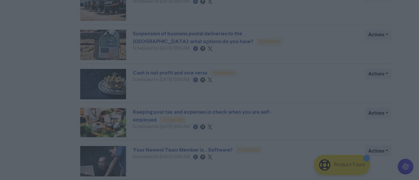
click at [184, 59] on button "ok" at bounding box center [181, 62] width 48 height 16
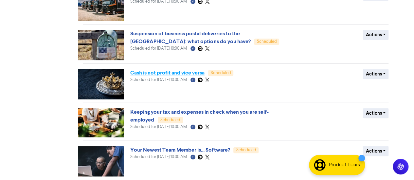
click at [186, 75] on link "Cash is not profit and vice versa" at bounding box center [167, 73] width 74 height 7
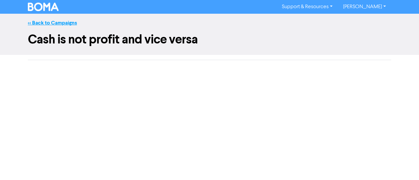
click at [61, 25] on link "<< Back to Campaigns" at bounding box center [52, 23] width 49 height 7
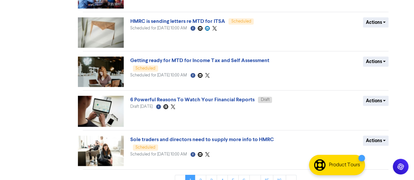
scroll to position [284, 0]
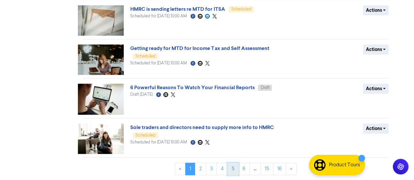
click at [233, 171] on link "5" at bounding box center [232, 169] width 11 height 12
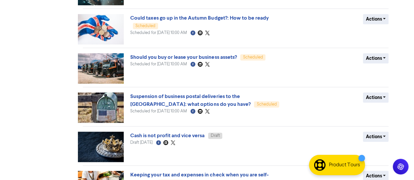
scroll to position [285, 0]
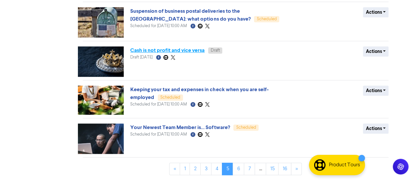
click at [176, 53] on link "Cash is not profit and vice versa" at bounding box center [167, 50] width 74 height 7
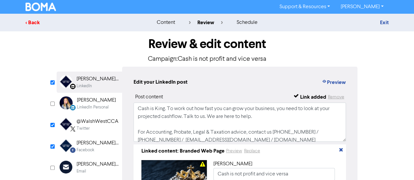
click at [36, 23] on div "< Back" at bounding box center [83, 23] width 114 height 8
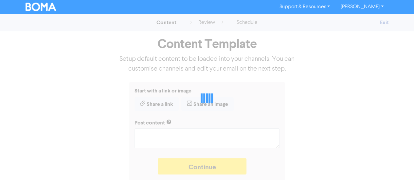
type textarea "x"
type textarea "Cash is King. To work out how fast you can grow your business, you need to look…"
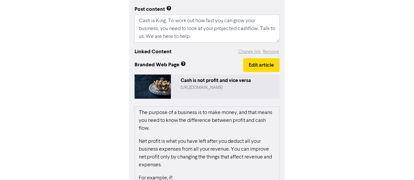
scroll to position [99, 0]
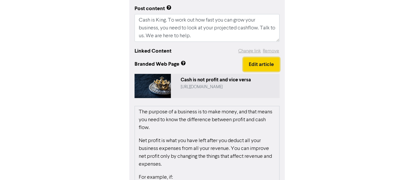
click at [268, 63] on button "Edit article" at bounding box center [261, 65] width 36 height 14
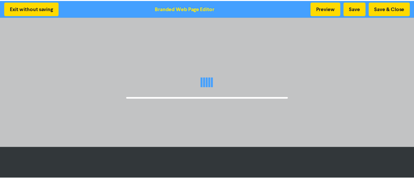
scroll to position [1, 0]
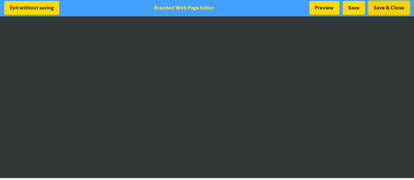
click at [394, 6] on button "Save & Close" at bounding box center [389, 8] width 42 height 14
click at [398, 9] on button "Save & Close" at bounding box center [389, 8] width 42 height 14
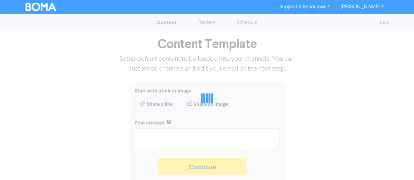
type textarea "x"
type textarea "Cash is King. To work out how fast you can grow your business, you need to look…"
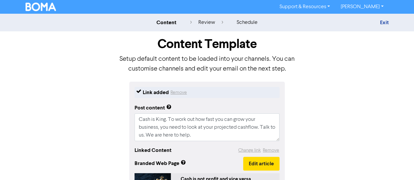
scroll to position [62, 0]
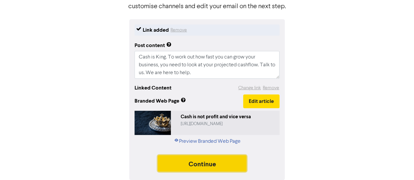
click at [209, 165] on button "Continue" at bounding box center [202, 163] width 89 height 16
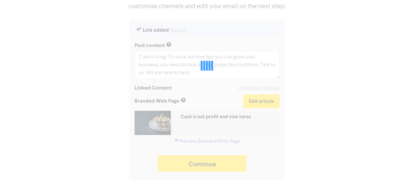
type textarea "x"
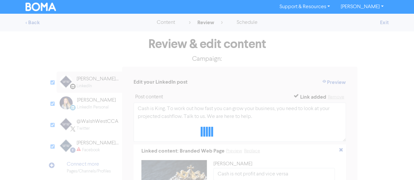
scroll to position [15, 0]
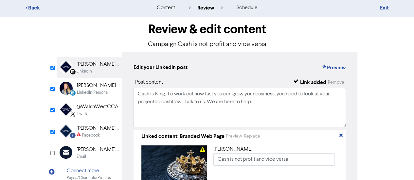
click at [52, 86] on div "Review & edit content Campaign: Cash is not profit and vice versa LinkedIn Page…" at bounding box center [207, 126] width 311 height 218
click at [52, 88] on input "checkbox" at bounding box center [52, 89] width 4 height 4
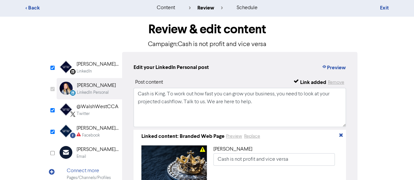
checkbox input "false"
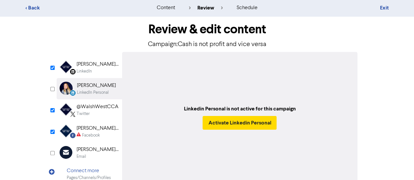
click at [76, 68] on div "LinkedIn Page Created with Sketch. [PERSON_NAME] West Chartered Certified Accou…" at bounding box center [89, 67] width 65 height 21
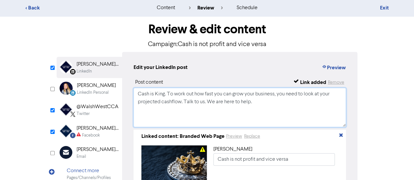
click at [154, 108] on textarea "Cash is King. To work out how fast you can grow your business, you need to look…" at bounding box center [239, 107] width 213 height 39
click at [260, 104] on textarea "Cash is King. To work out how fast you can grow your business, you need to look…" at bounding box center [239, 107] width 213 height 39
paste textarea "For advice about Accounting, Probate Law and Taxation; call our team on [PHONE_…"
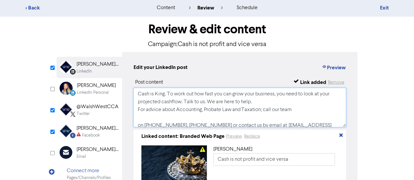
scroll to position [10, 0]
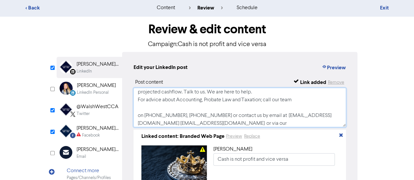
click at [216, 105] on textarea "Cash is King. To work out how fast you can grow your business, you need to look…" at bounding box center [239, 107] width 213 height 39
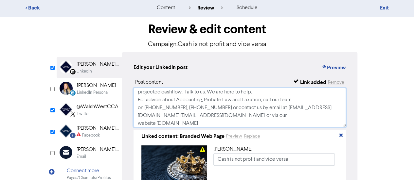
scroll to position [4, 0]
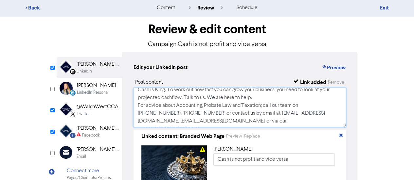
type textarea "Cash is King. To work out how fast you can grow your business, you need to look…"
click at [95, 130] on div "[PERSON_NAME] West Chartered Certified Accountants" at bounding box center [98, 129] width 42 height 8
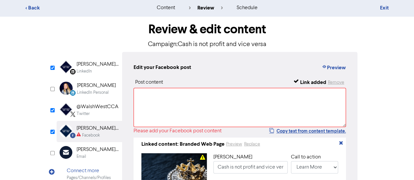
click at [97, 107] on div "@WalshWestCCA" at bounding box center [98, 107] width 42 height 8
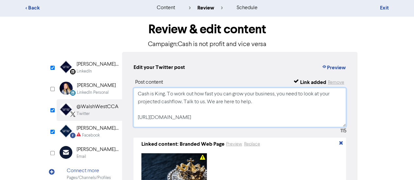
click at [175, 118] on textarea "Cash is King. To work out how fast you can grow your business, you need to look…" at bounding box center [239, 107] width 213 height 39
paste textarea "For advice about Accounting, Probate Law and Taxation; call our team on [PHONE_…"
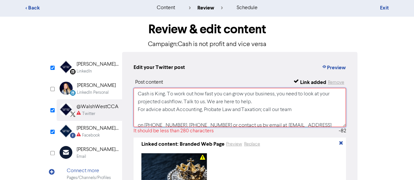
scroll to position [10, 0]
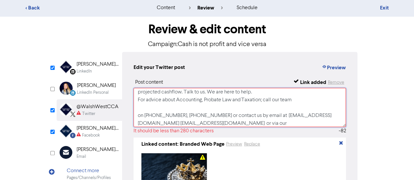
click at [162, 110] on textarea "Cash is King. To work out how fast you can grow your business, you need to look…" at bounding box center [239, 107] width 213 height 39
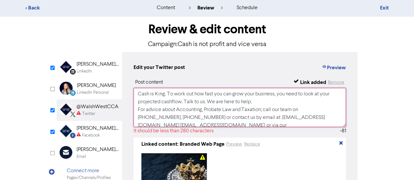
scroll to position [4, 0]
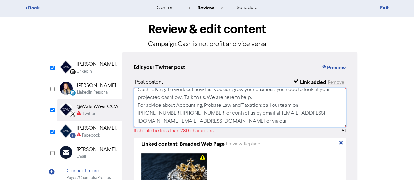
drag, startPoint x: 137, startPoint y: 94, endPoint x: 304, endPoint y: 132, distance: 171.7
click at [304, 132] on div "Post content Link added Remove Cash is King. To work out how fast you can grow …" at bounding box center [239, 140] width 213 height 124
type textarea "Cash is King. To work out how fast you can grow your business, you need to look…"
click at [96, 130] on div "[PERSON_NAME] West Chartered Certified Accountants" at bounding box center [98, 129] width 42 height 8
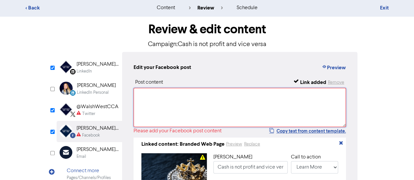
click at [149, 112] on textarea at bounding box center [239, 107] width 213 height 39
paste textarea "Cash is King. To work out how fast you can grow your business, you need to look…"
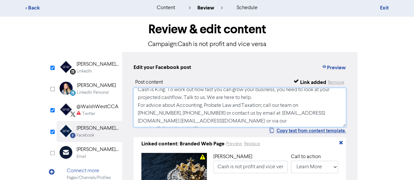
scroll to position [0, 0]
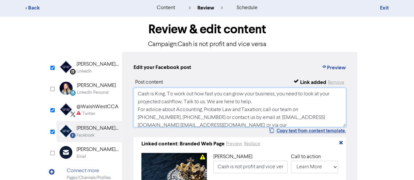
type textarea "Cash is King. To work out how fast you can grow your business, you need to look…"
click at [76, 107] on div "@WalshWestCCA Twitter" at bounding box center [89, 109] width 65 height 21
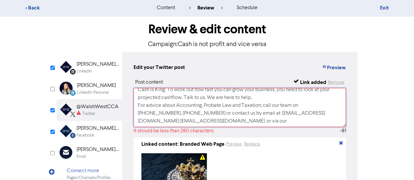
drag, startPoint x: 261, startPoint y: 106, endPoint x: 201, endPoint y: 106, distance: 60.2
click at [201, 106] on textarea "Cash is King. To work out how fast you can grow your business, you need to look…" at bounding box center [239, 107] width 213 height 39
click at [304, 106] on textarea "Cash is King. To work out how fast you can grow your business, you need to look…" at bounding box center [239, 107] width 213 height 39
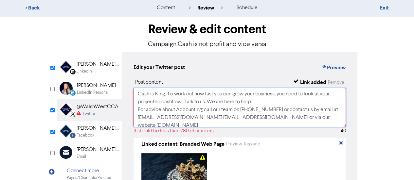
scroll to position [4, 0]
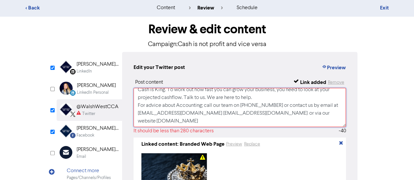
click at [233, 107] on textarea "Cash is King. To work out how fast you can grow your business, you need to look…" at bounding box center [239, 107] width 213 height 39
click at [300, 106] on textarea "Cash is King. To work out how fast you can grow your business, you need to look…" at bounding box center [239, 107] width 213 height 39
click at [262, 115] on textarea "Cash is King. To work out how fast you can grow your business, you need to look…" at bounding box center [239, 107] width 213 height 39
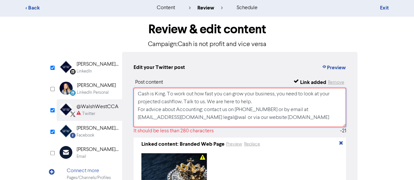
scroll to position [0, 0]
click at [219, 117] on textarea "Cash is King. To work out how fast you can grow your business, you need to look…" at bounding box center [239, 107] width 213 height 39
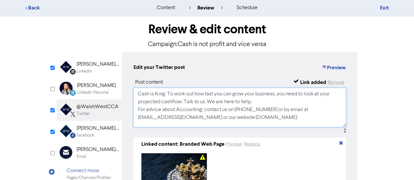
click at [237, 99] on textarea "Cash is King. To work out how fast you can grow your business, you need to look…" at bounding box center [239, 107] width 213 height 39
type textarea "Cash is King. To work out how fast you can grow your business, you need to look…"
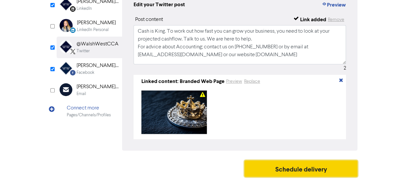
click at [286, 166] on button "Schedule delivery" at bounding box center [300, 169] width 113 height 16
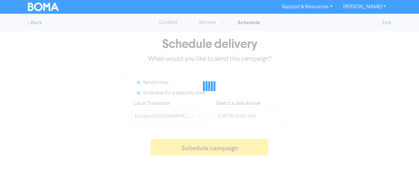
radio input "true"
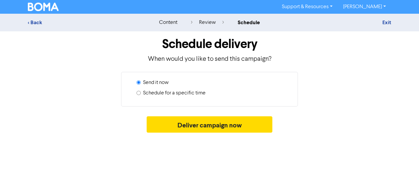
click at [143, 91] on div "Schedule for a specific time" at bounding box center [211, 94] width 151 height 10
click at [135, 95] on div "Send it now Schedule for a specific time" at bounding box center [209, 89] width 177 height 35
click at [136, 94] on input "Schedule for a specific time" at bounding box center [138, 93] width 4 height 4
radio input "true"
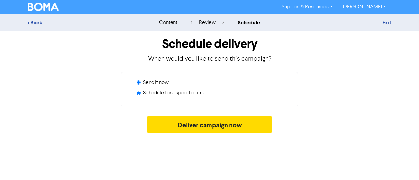
radio input "false"
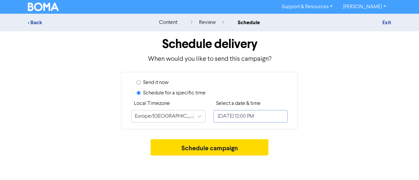
select select "8"
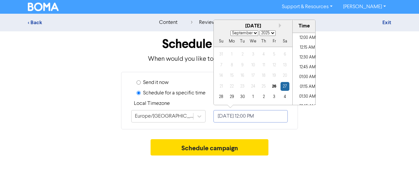
click at [220, 116] on input "[DATE] 12:00 PM" at bounding box center [250, 116] width 74 height 12
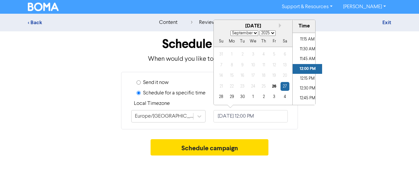
click at [268, 30] on select "2025 2026 2027 2028 2029 2030 2031 2032 2033 2034 2035 2036 2037 2038 2039 2040…" at bounding box center [267, 33] width 16 height 6
select select "2026"
click at [259, 30] on select "2025 2026 2027 2028 2029 2030 2031 2032 2033 2034 2035 2036 2037 2038 2039 2040…" at bounding box center [267, 33] width 16 height 6
click at [278, 24] on div "[DATE]" at bounding box center [253, 27] width 78 height 8
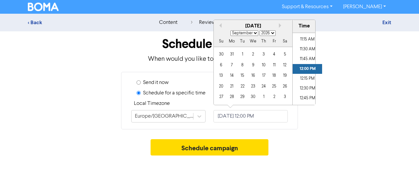
click at [253, 34] on select "January February March April May June July August September October November De…" at bounding box center [244, 33] width 28 height 6
select select "0"
click at [230, 30] on select "January February March April May June July August September October November De…" at bounding box center [244, 33] width 28 height 6
click at [257, 96] on div "28" at bounding box center [252, 97] width 9 height 9
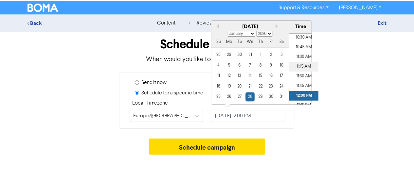
scroll to position [385, 0]
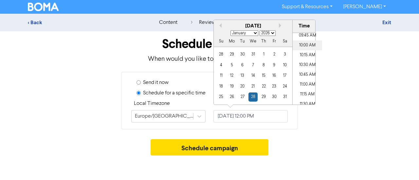
click at [304, 45] on li "10:00 AM" at bounding box center [306, 46] width 29 height 10
type input "January 28, 2026 10:00 AM"
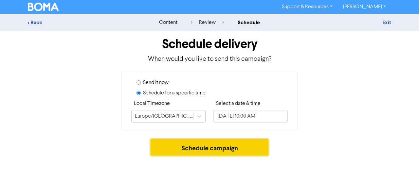
click at [232, 144] on button "Schedule campaign" at bounding box center [209, 147] width 118 height 16
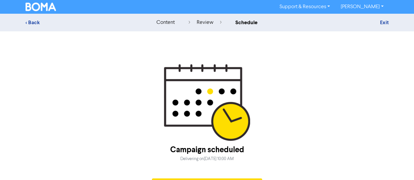
scroll to position [18, 0]
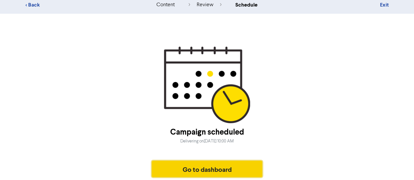
click at [231, 170] on button "Go to dashboard" at bounding box center [207, 169] width 111 height 16
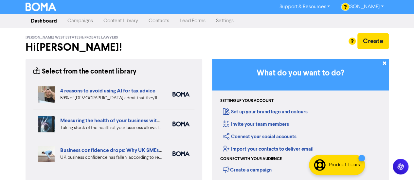
click at [82, 22] on link "Campaigns" at bounding box center [80, 20] width 36 height 13
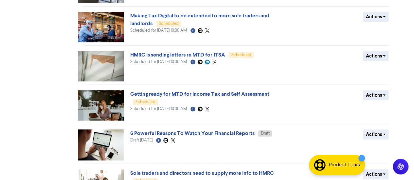
scroll to position [284, 0]
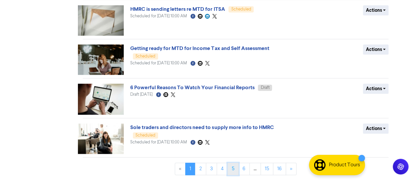
click at [237, 168] on link "5" at bounding box center [232, 169] width 11 height 12
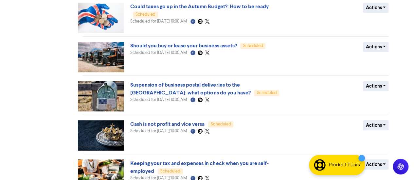
scroll to position [211, 0]
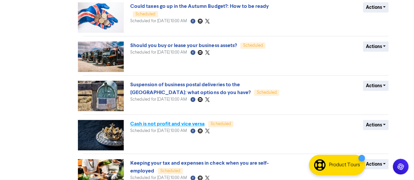
click at [194, 126] on link "Cash is not profit and vice versa" at bounding box center [167, 124] width 74 height 7
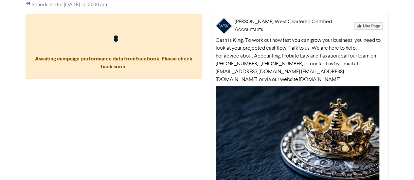
scroll to position [123, 0]
click at [250, 34] on div "Walsh West Chartered Certified Accountants Cash is King. To work out how fast y…" at bounding box center [300, 124] width 177 height 220
click at [400, 93] on div "<< Back to Campaigns Cash is not profit and vice versa Facebook Created with Sk…" at bounding box center [207, 63] width 414 height 344
